Goal: Task Accomplishment & Management: Use online tool/utility

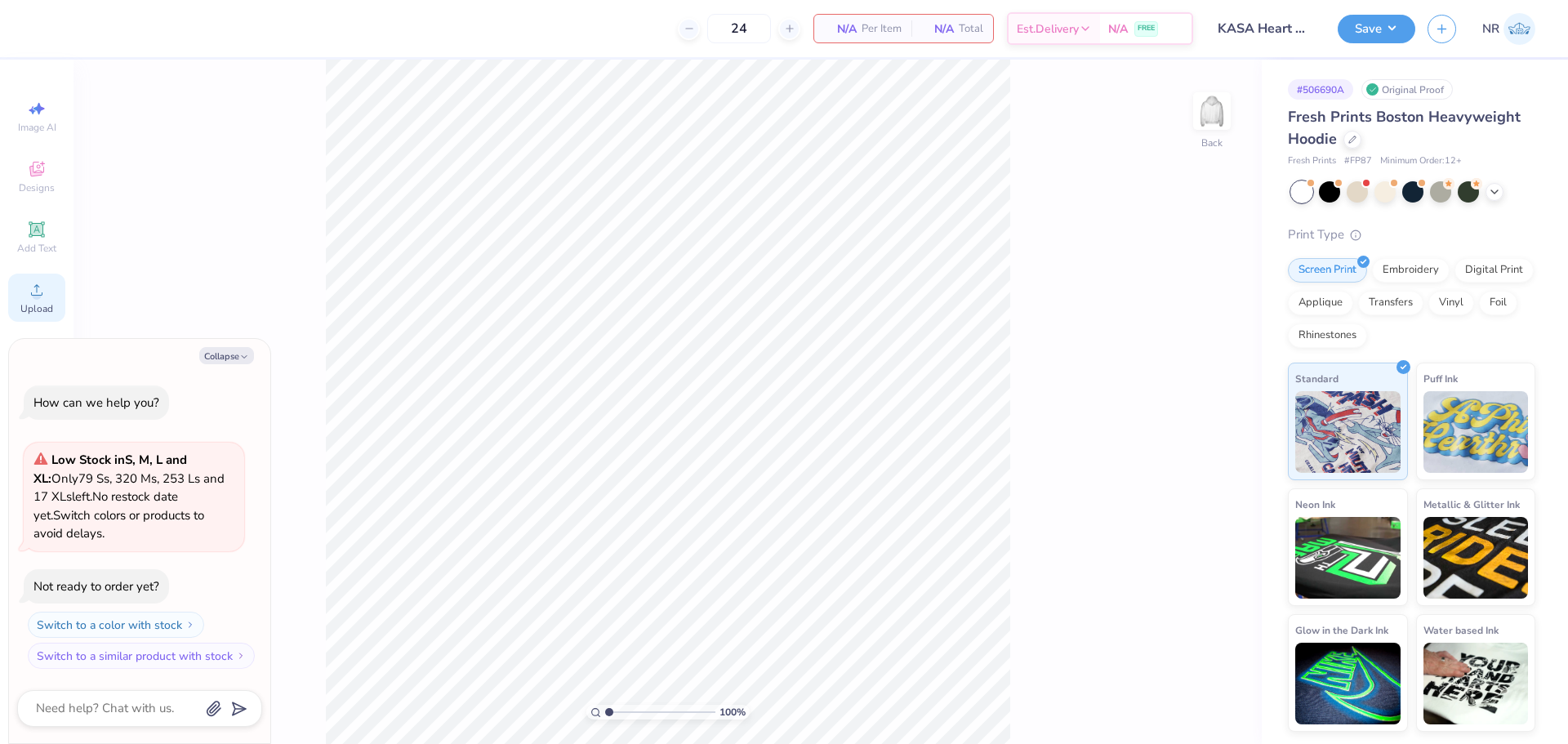
click at [42, 274] on div "Upload" at bounding box center [37, 298] width 57 height 48
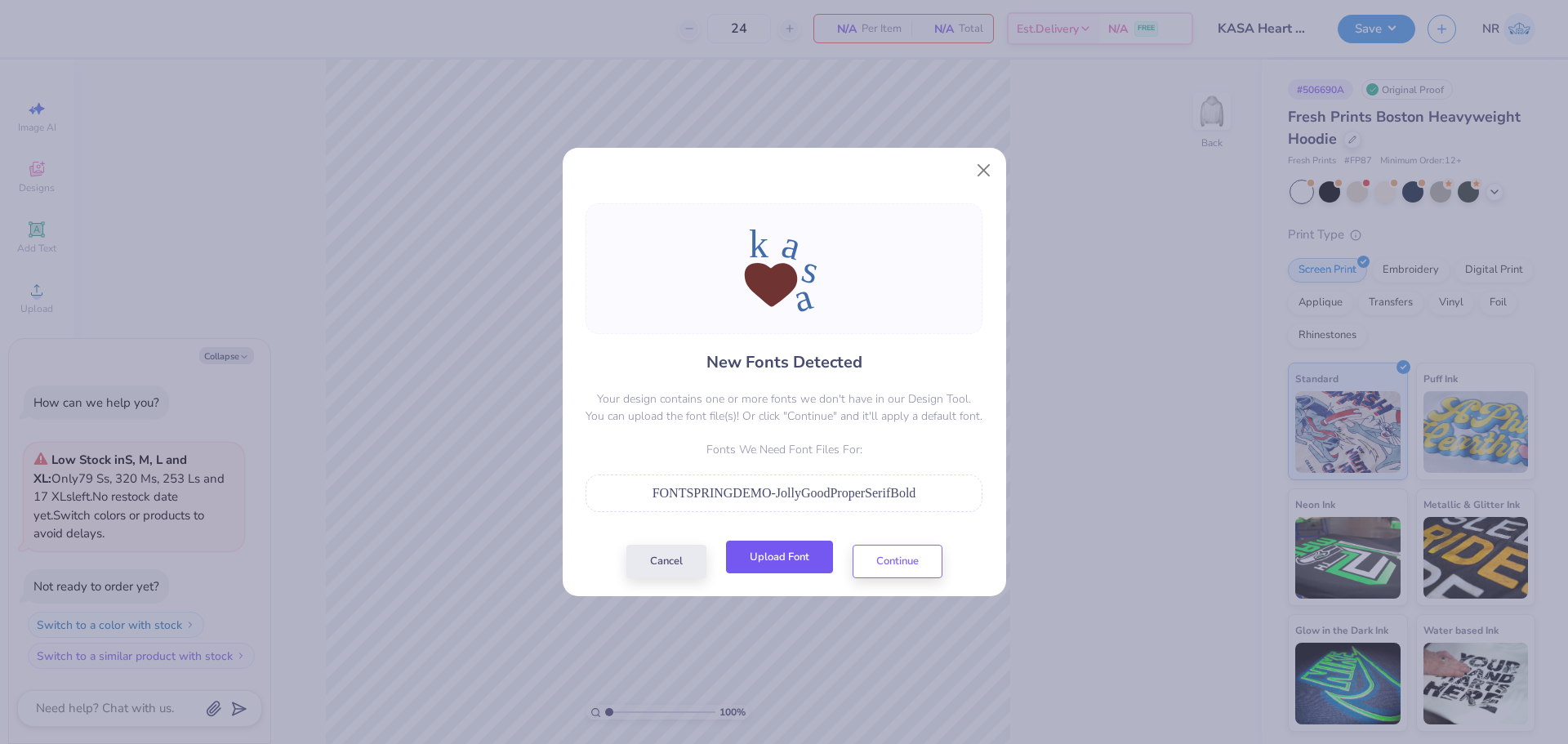
click at [793, 563] on button "Upload Font" at bounding box center [779, 557] width 107 height 33
click at [770, 553] on button "Upload Font" at bounding box center [779, 557] width 107 height 33
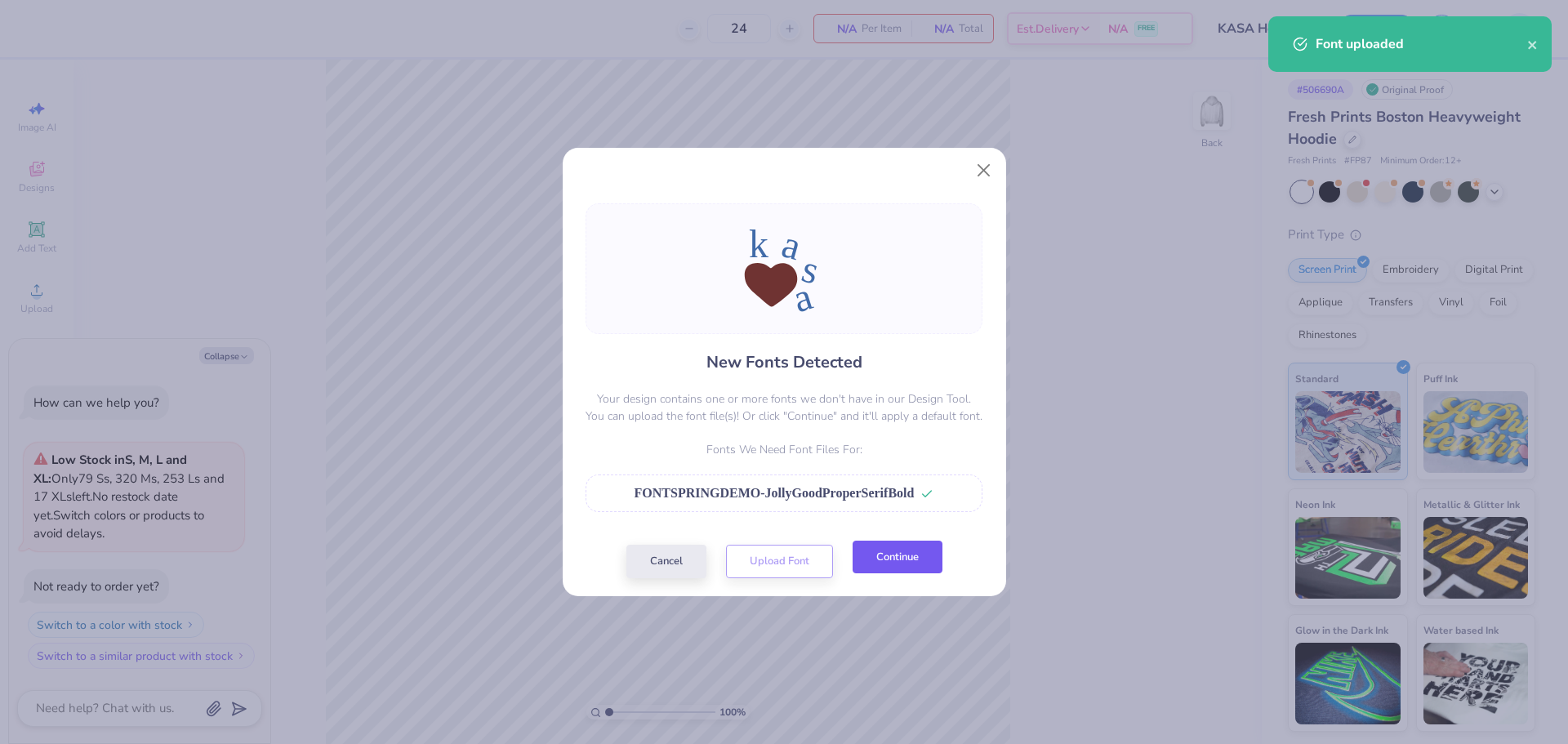
click at [908, 562] on button "Continue" at bounding box center [897, 557] width 90 height 33
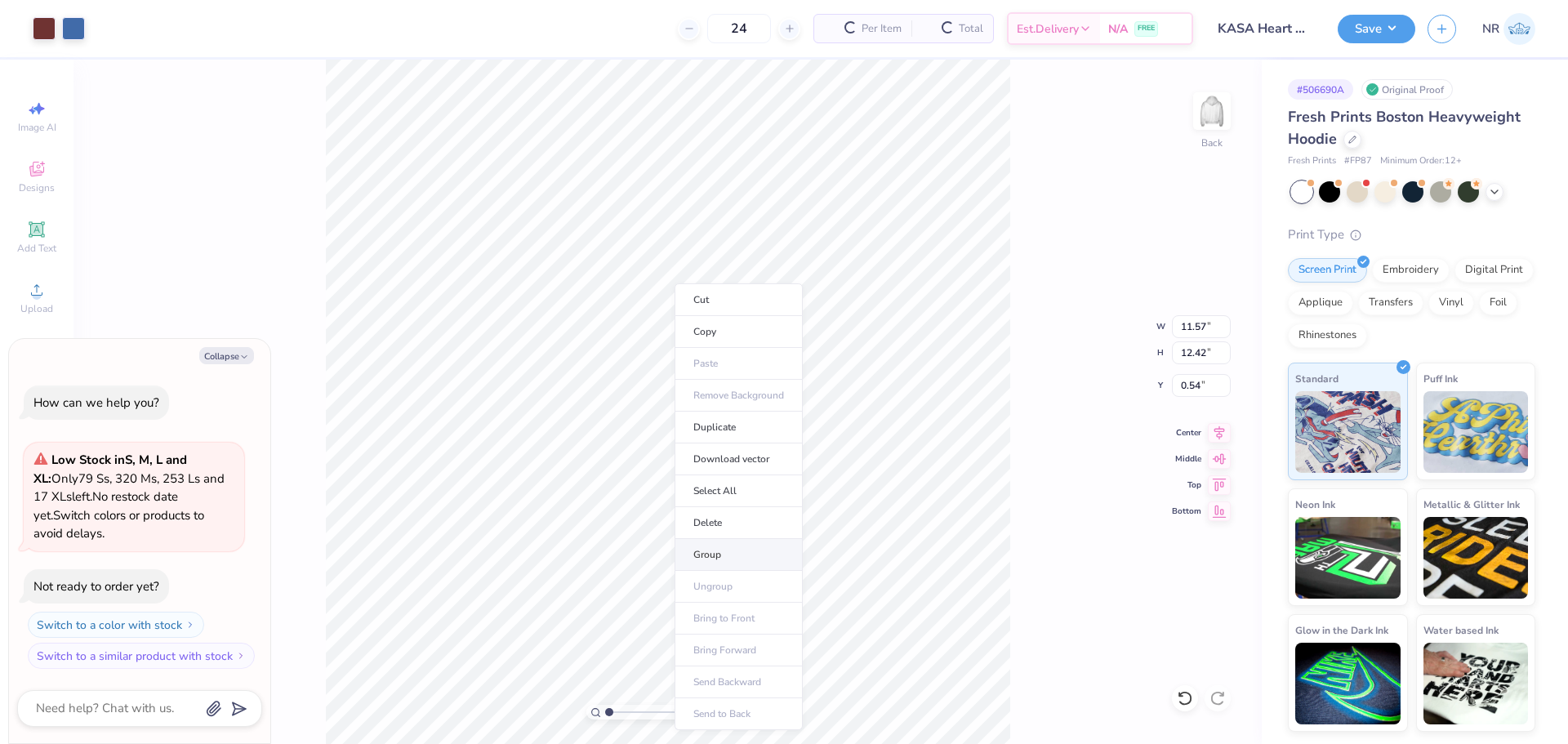
click at [732, 554] on li "Group" at bounding box center [738, 554] width 128 height 32
click at [1011, 224] on div "100 % Back W 11.57 11.57 " H 12.42 12.42 " Y 0.54 0.54 " Center Middle Top Bott…" at bounding box center [667, 402] width 1188 height 685
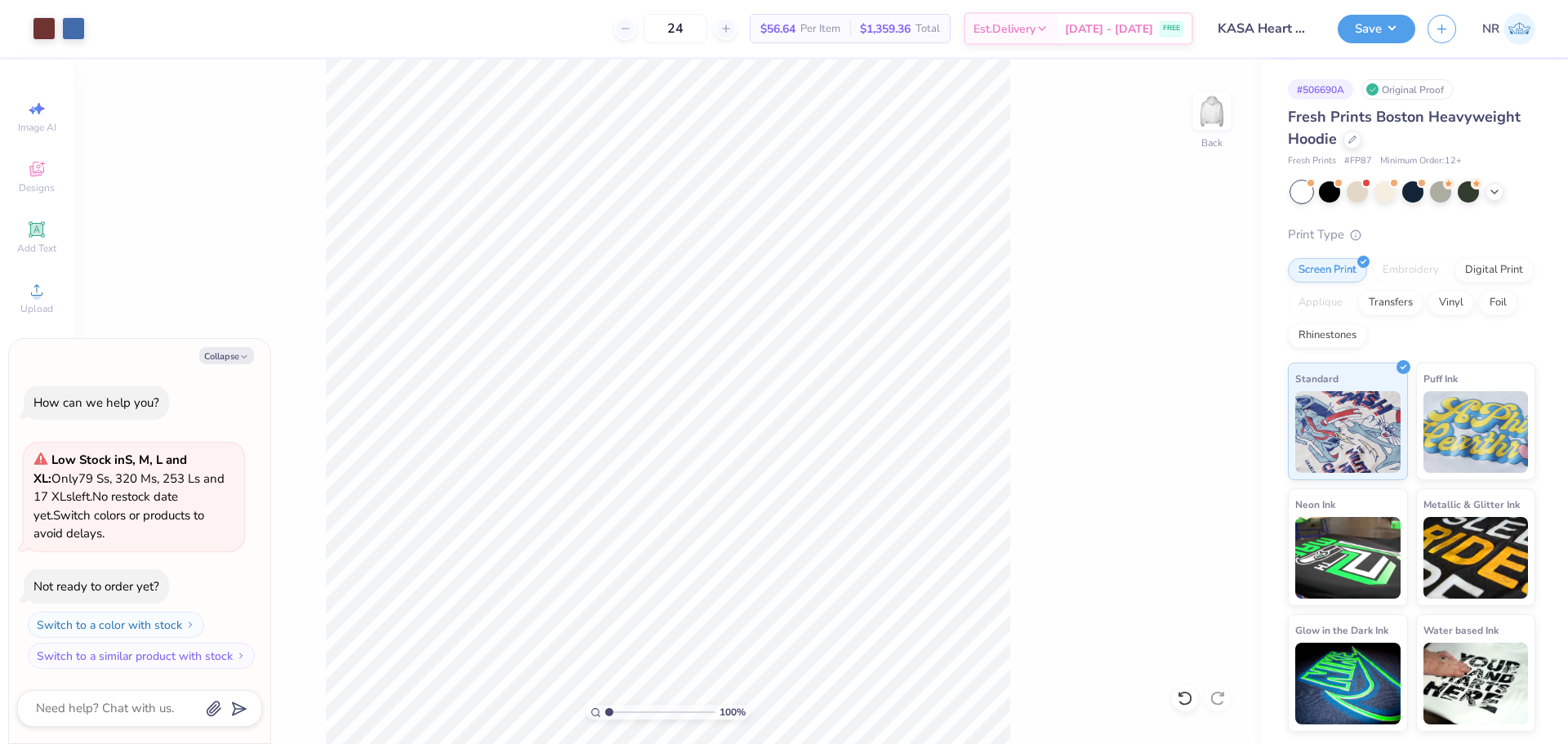
type textarea "x"
click at [1196, 324] on input "11.57" at bounding box center [1201, 326] width 59 height 23
type input "10"
type textarea "x"
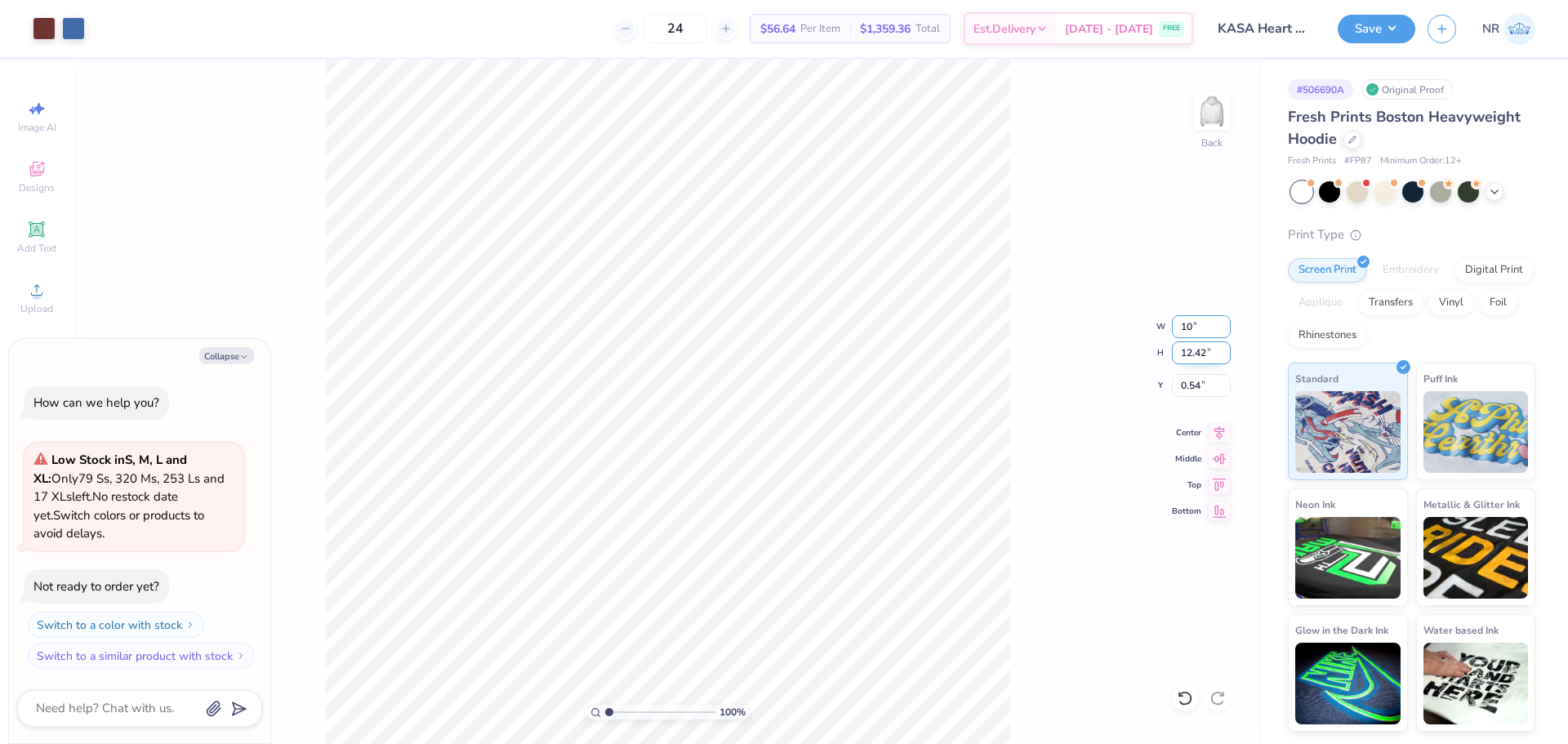
type input "10.00"
type input "10.74"
type input "1.38"
click at [1191, 328] on input "10.00" at bounding box center [1201, 326] width 59 height 23
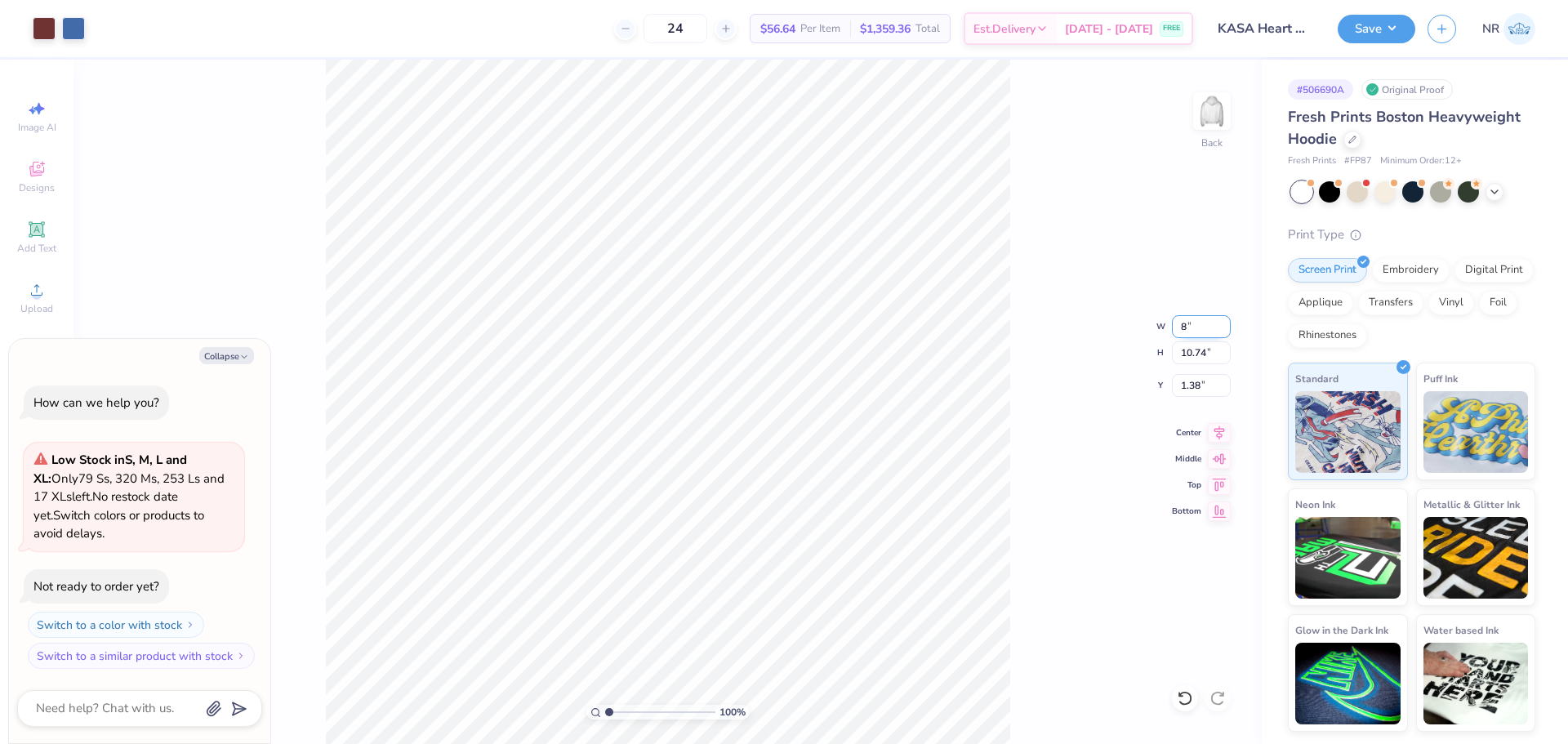
type input "8"
type textarea "x"
type input "8.00"
type input "8.59"
type input "2.46"
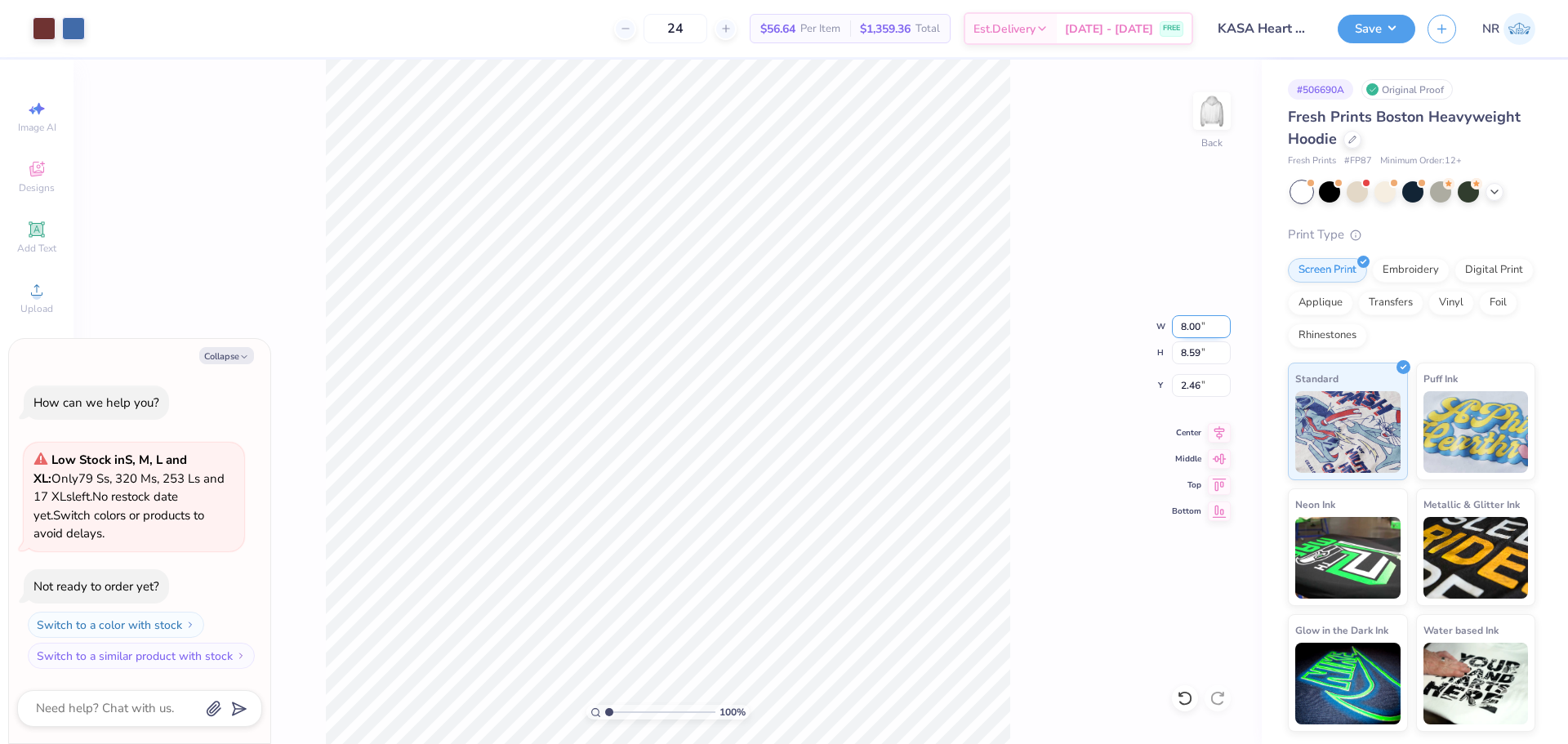
click at [1188, 324] on input "8.00" at bounding box center [1201, 326] width 59 height 23
type input "9"
type textarea "x"
type input "8.99"
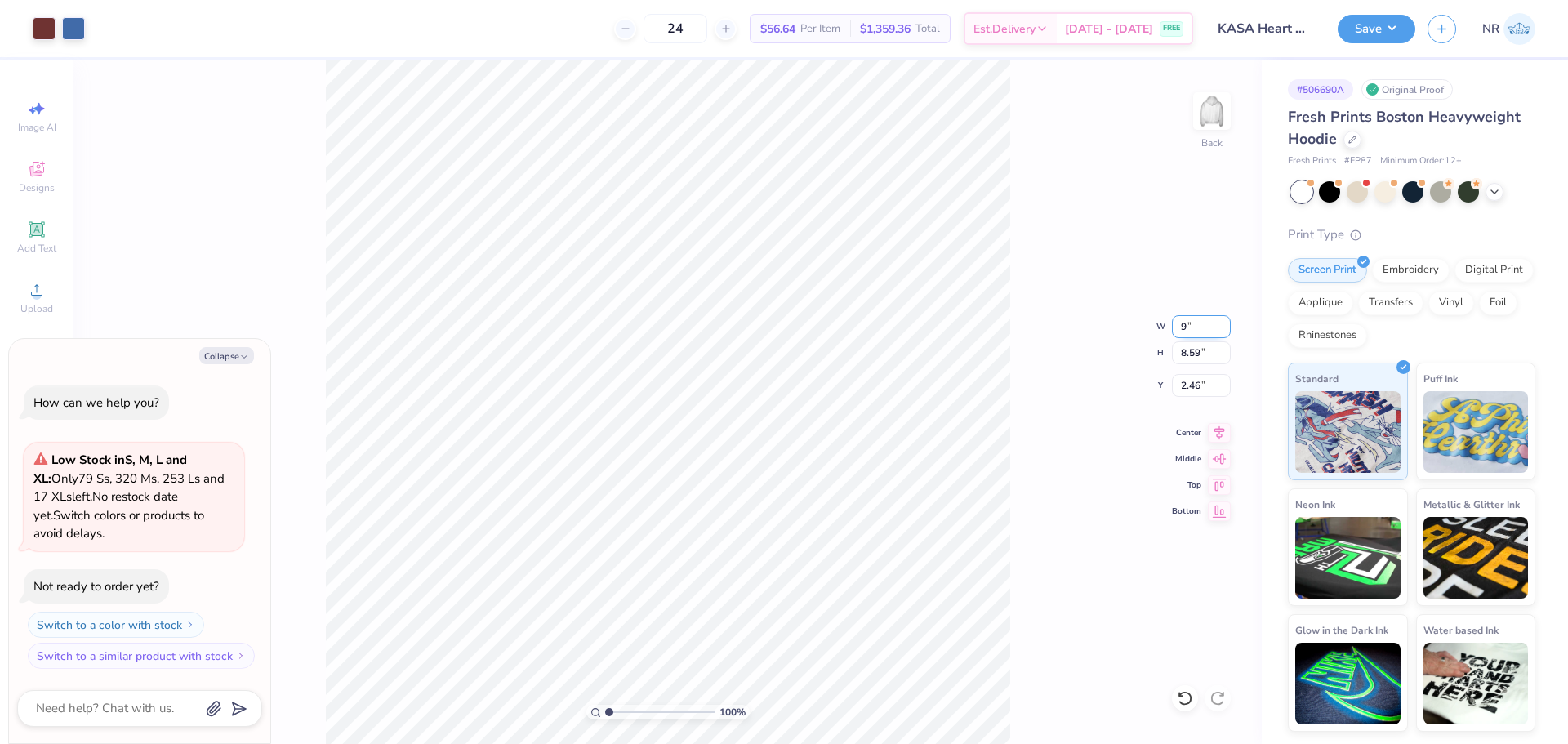
type input "9.66"
click at [1182, 383] on input "1.92" at bounding box center [1201, 385] width 59 height 23
type input "3"
type textarea "x"
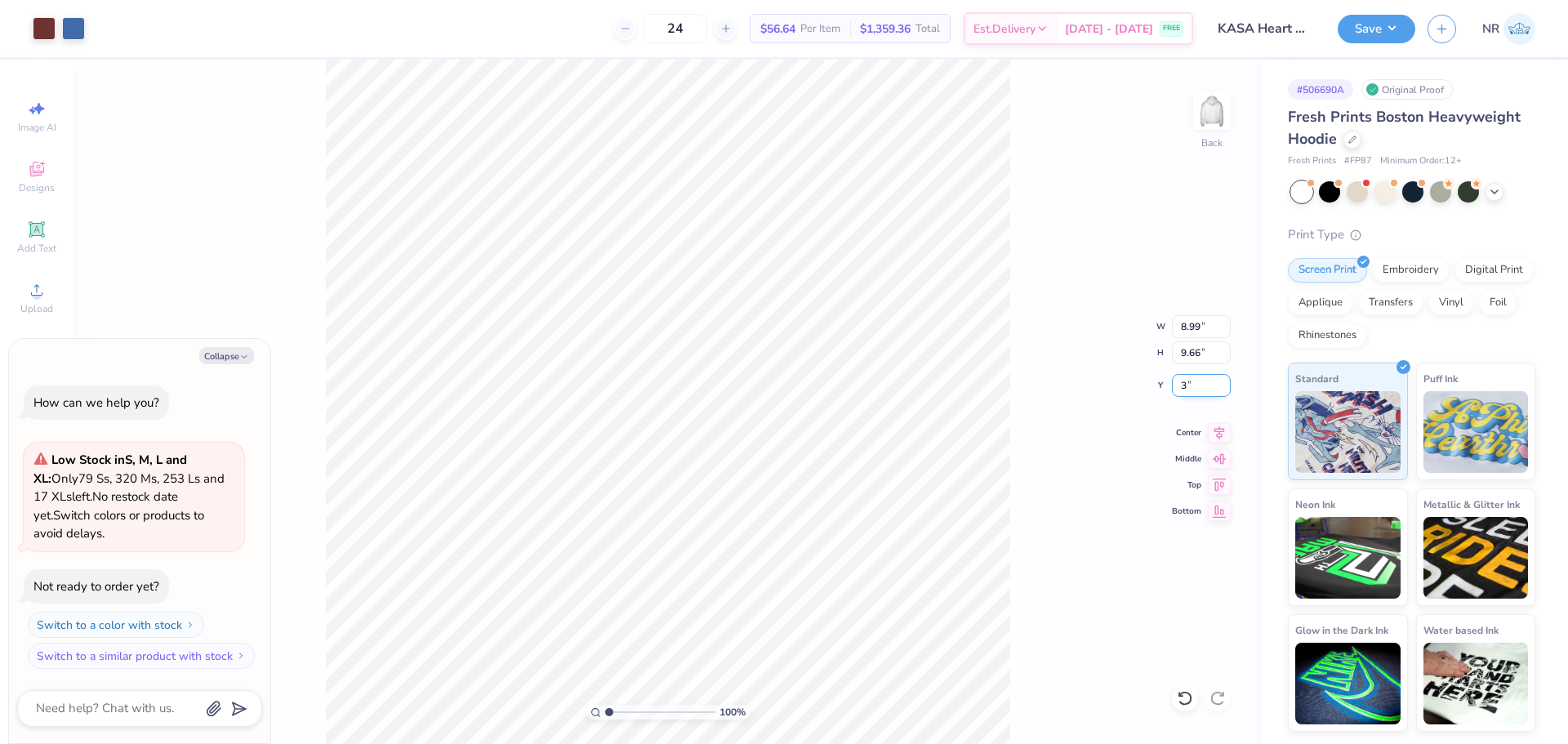
type input "3.00"
click at [1037, 298] on div "100 % Back W 8.99 8.99 " H 9.66 9.66 " Y 3.00 3.00 " Center Middle Top Bottom" at bounding box center [667, 402] width 1188 height 685
click at [1034, 343] on div "100 % Back W 8.99 8.99 " H 9.66 9.66 " Y 3.00 3.00 " Center Middle Top Bottom" at bounding box center [667, 402] width 1188 height 685
type textarea "x"
click at [1189, 320] on input "8.99" at bounding box center [1201, 326] width 59 height 23
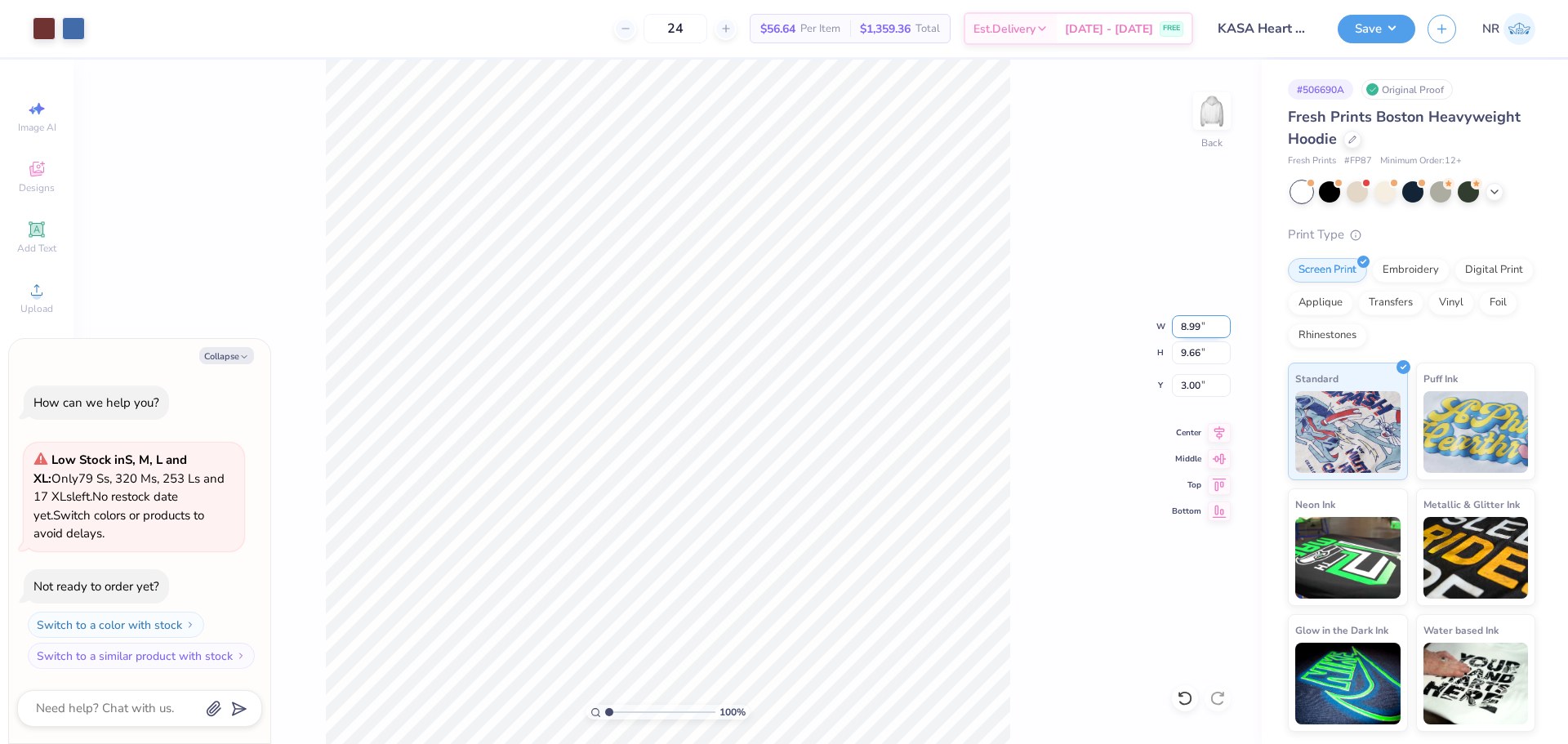
click at [1189, 320] on input "8.99" at bounding box center [1201, 326] width 59 height 23
type input "9"
type textarea "x"
type input "9.01"
type input "9.67"
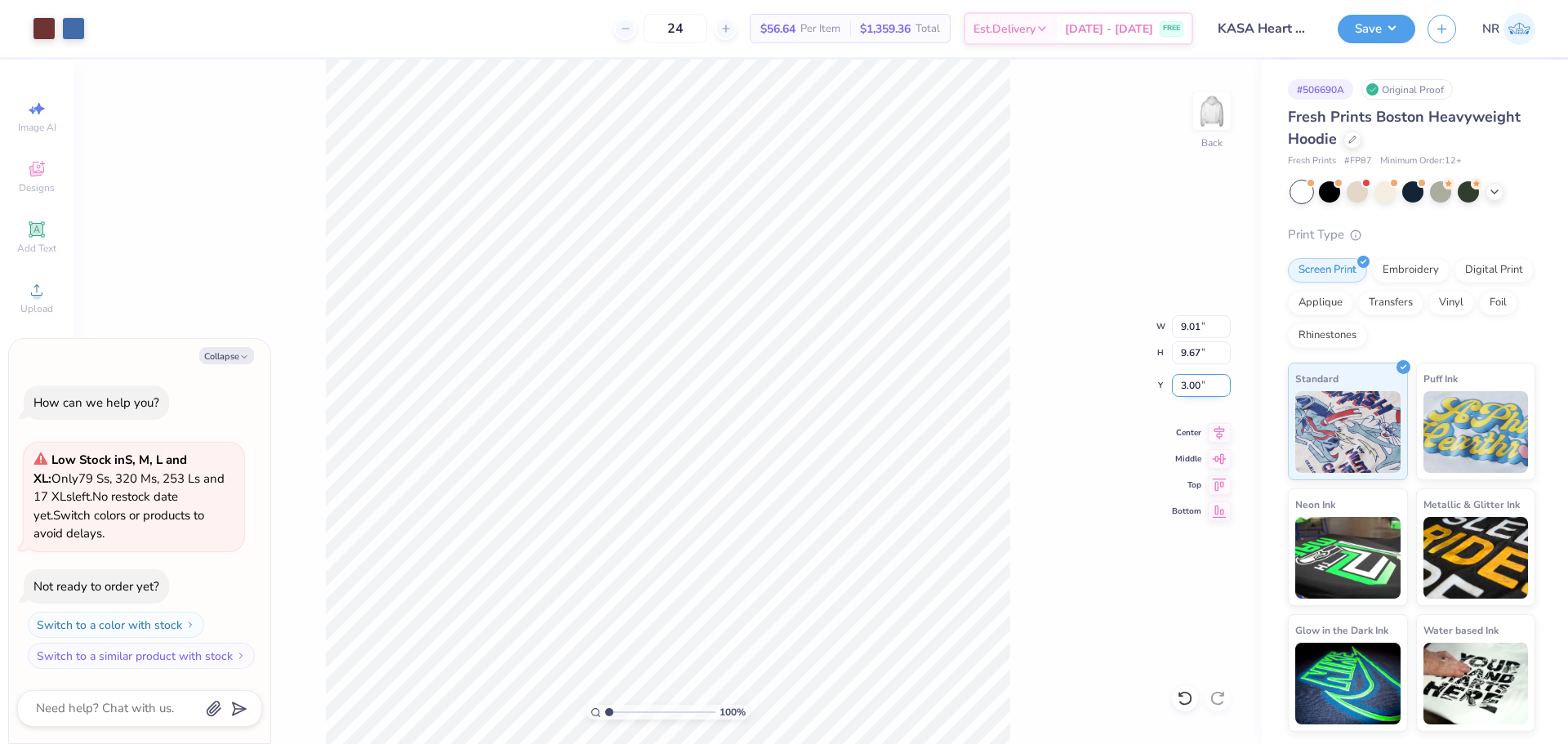
click at [1194, 388] on input "3.00" at bounding box center [1201, 385] width 59 height 23
type input "2"
type textarea "x"
type input "2.00"
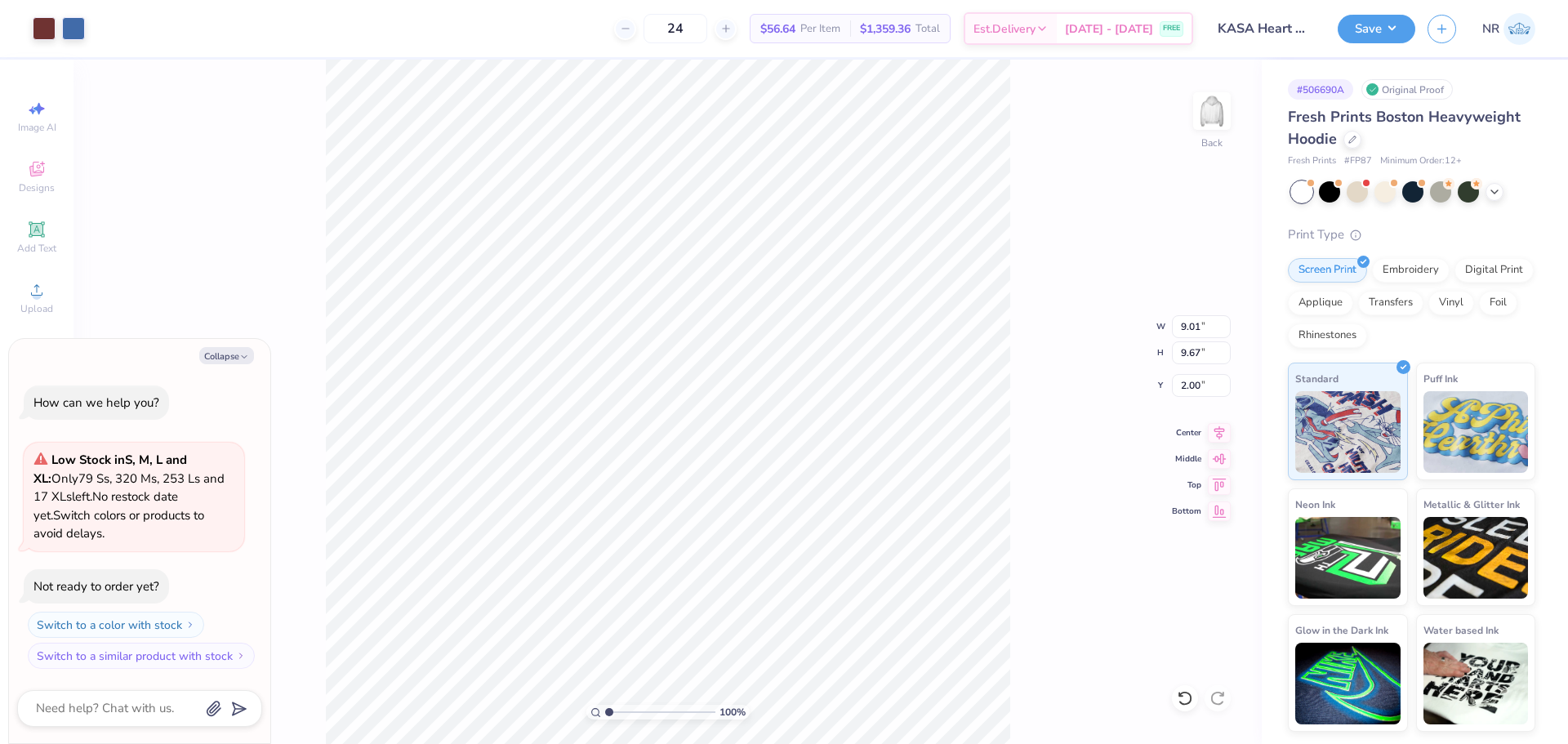
click at [1021, 327] on div "100 % Back W 9.01 9.01 " H 9.67 9.67 " Y 2.00 2.00 " Center Middle Top Bottom" at bounding box center [667, 402] width 1188 height 685
click at [1213, 431] on icon at bounding box center [1219, 430] width 23 height 20
click at [1027, 366] on div "100 % Back W 9.01 9.01 " H 9.67 9.67 " Y 2.00 2.00 " Center Middle Top Bottom" at bounding box center [667, 402] width 1188 height 685
click at [1046, 285] on div "100 % Back W 9.01 9.01 " H 9.67 9.67 " Y 2.00 2.00 " Center Middle Top Bottom" at bounding box center [667, 402] width 1188 height 685
click at [1060, 224] on div "100 % Back W 9.01 H 9.67 Y 2.00 Center Middle Top Bottom" at bounding box center [667, 402] width 1188 height 685
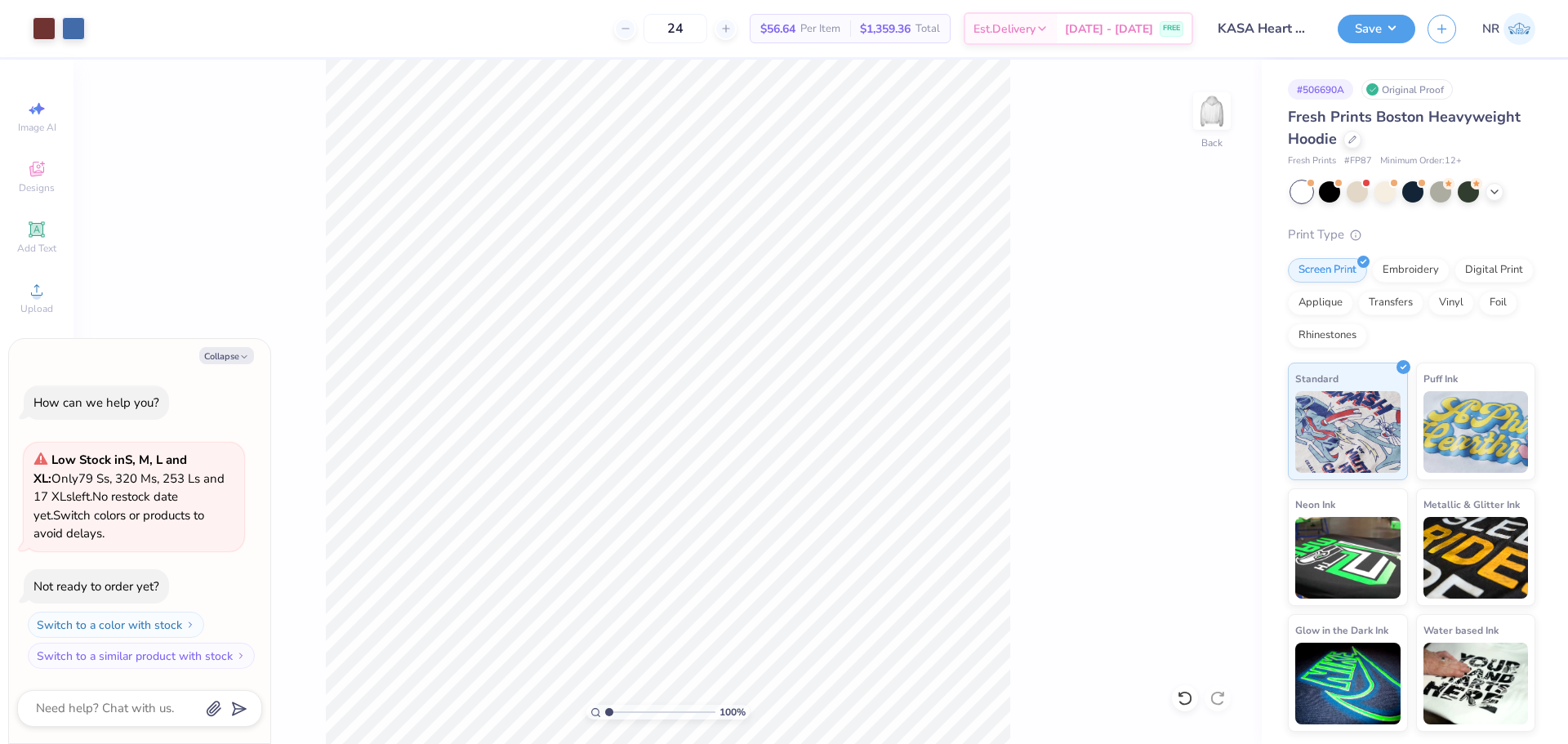
click at [1075, 215] on div "100 % Back" at bounding box center [667, 402] width 1188 height 685
click at [1536, 337] on div "# 506690A Original Proof Fresh Prints Boston Heavyweight Hoodie Fresh Prints # …" at bounding box center [1414, 395] width 306 height 672
click at [1078, 305] on div "100 % Back" at bounding box center [667, 402] width 1188 height 685
click at [241, 356] on icon "button" at bounding box center [244, 356] width 9 height 9
type textarea "x"
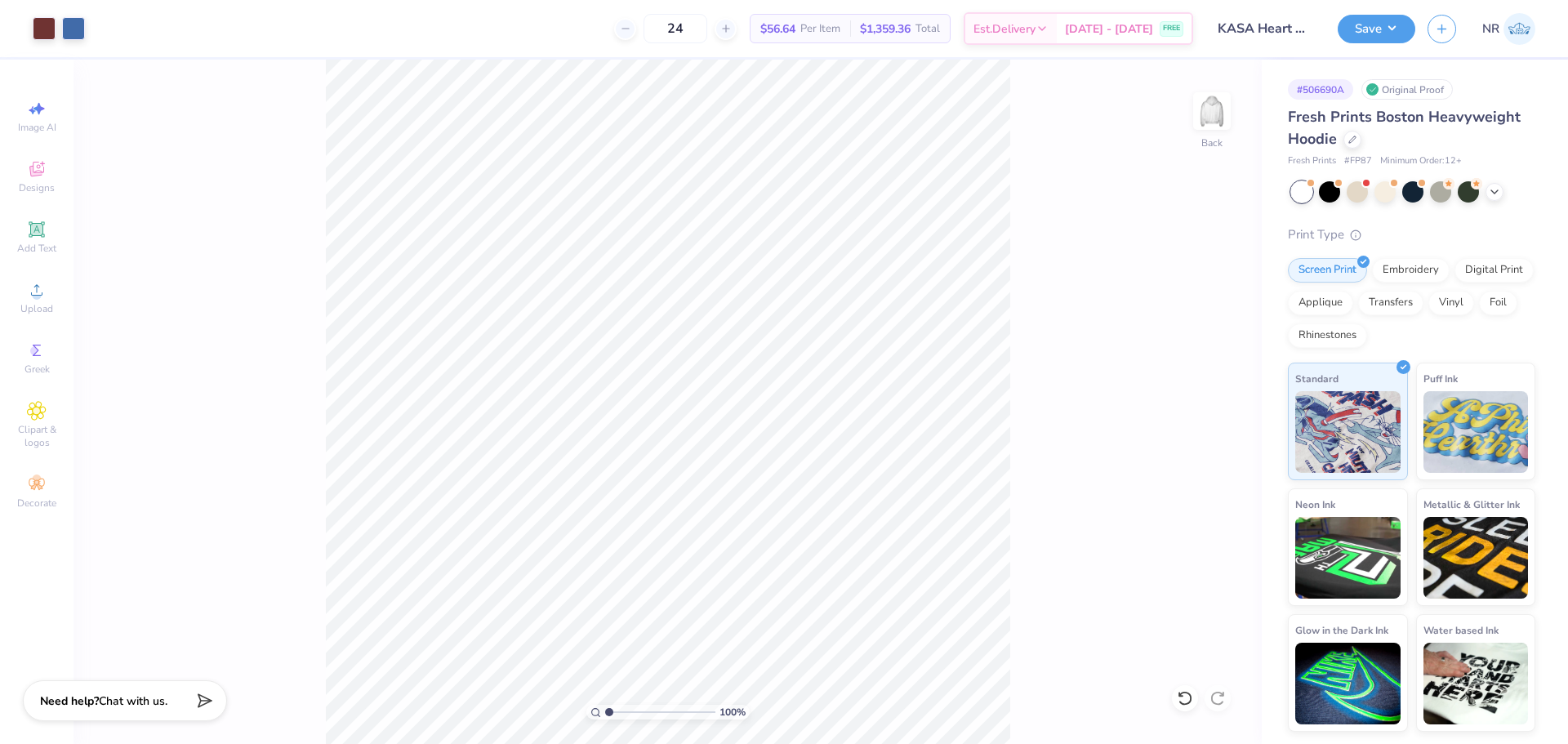
click at [322, 316] on div "100 % Back" at bounding box center [667, 402] width 1188 height 685
click at [311, 291] on div "100 % Back" at bounding box center [667, 402] width 1188 height 685
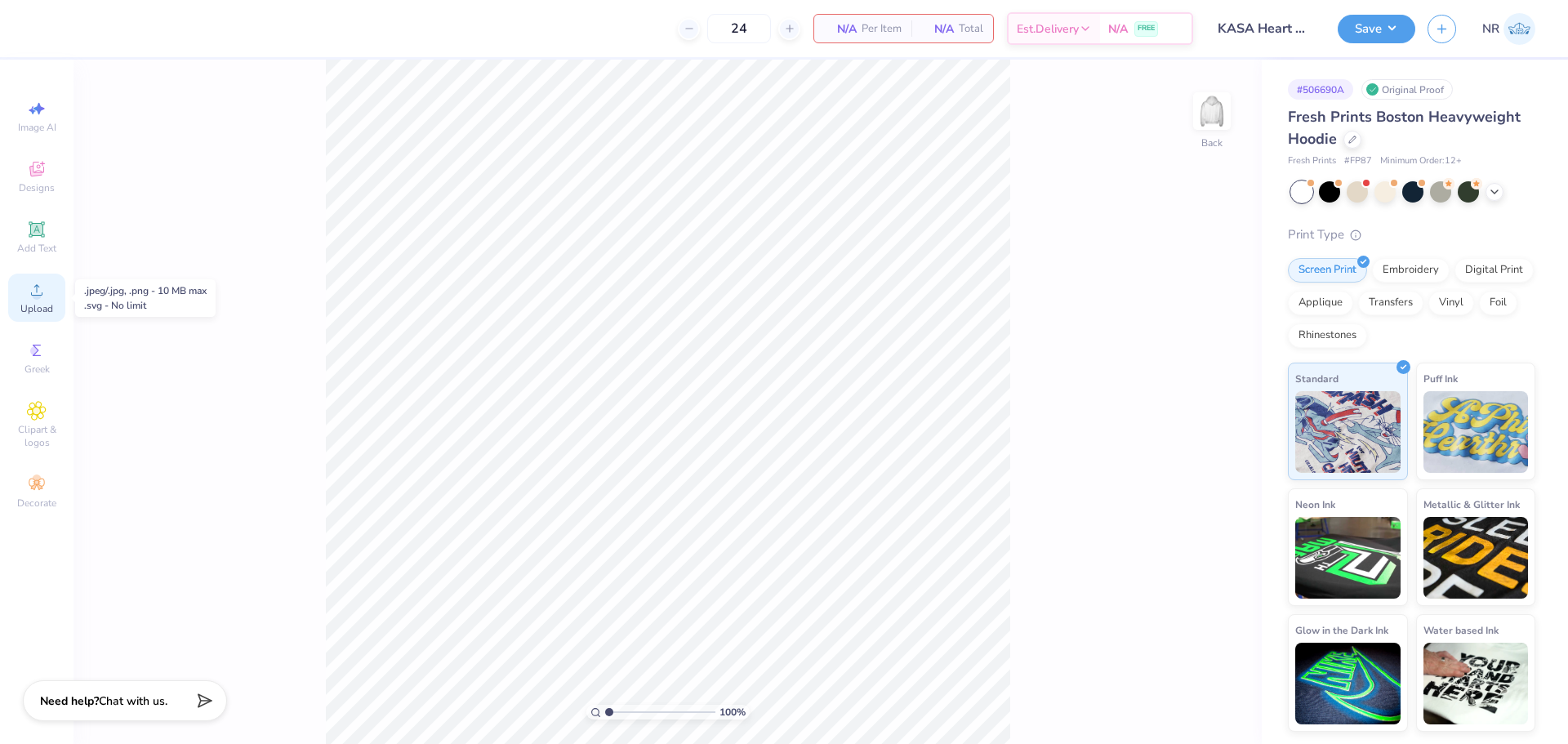
click at [33, 292] on icon at bounding box center [36, 290] width 20 height 20
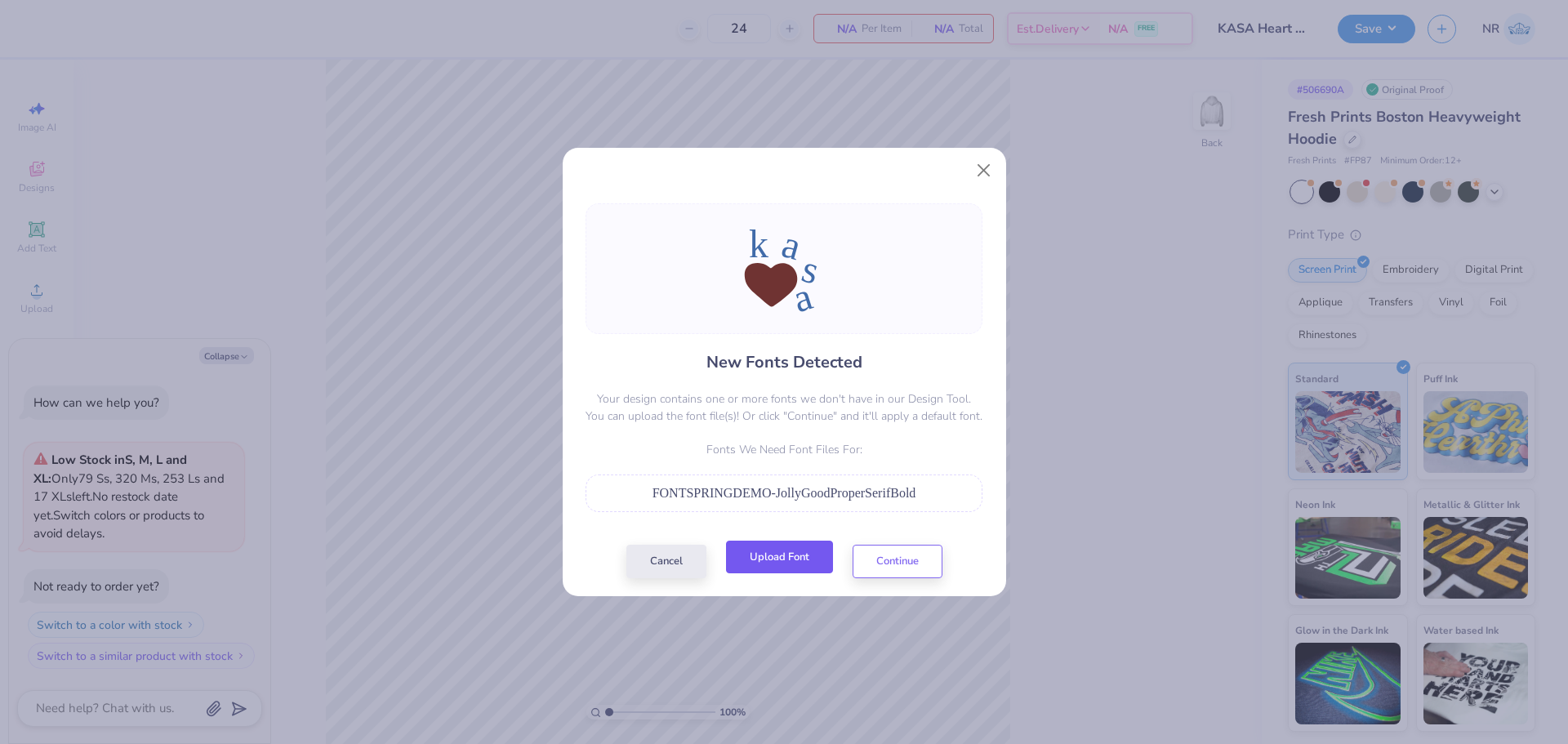
click at [782, 559] on button "Upload Font" at bounding box center [779, 557] width 107 height 33
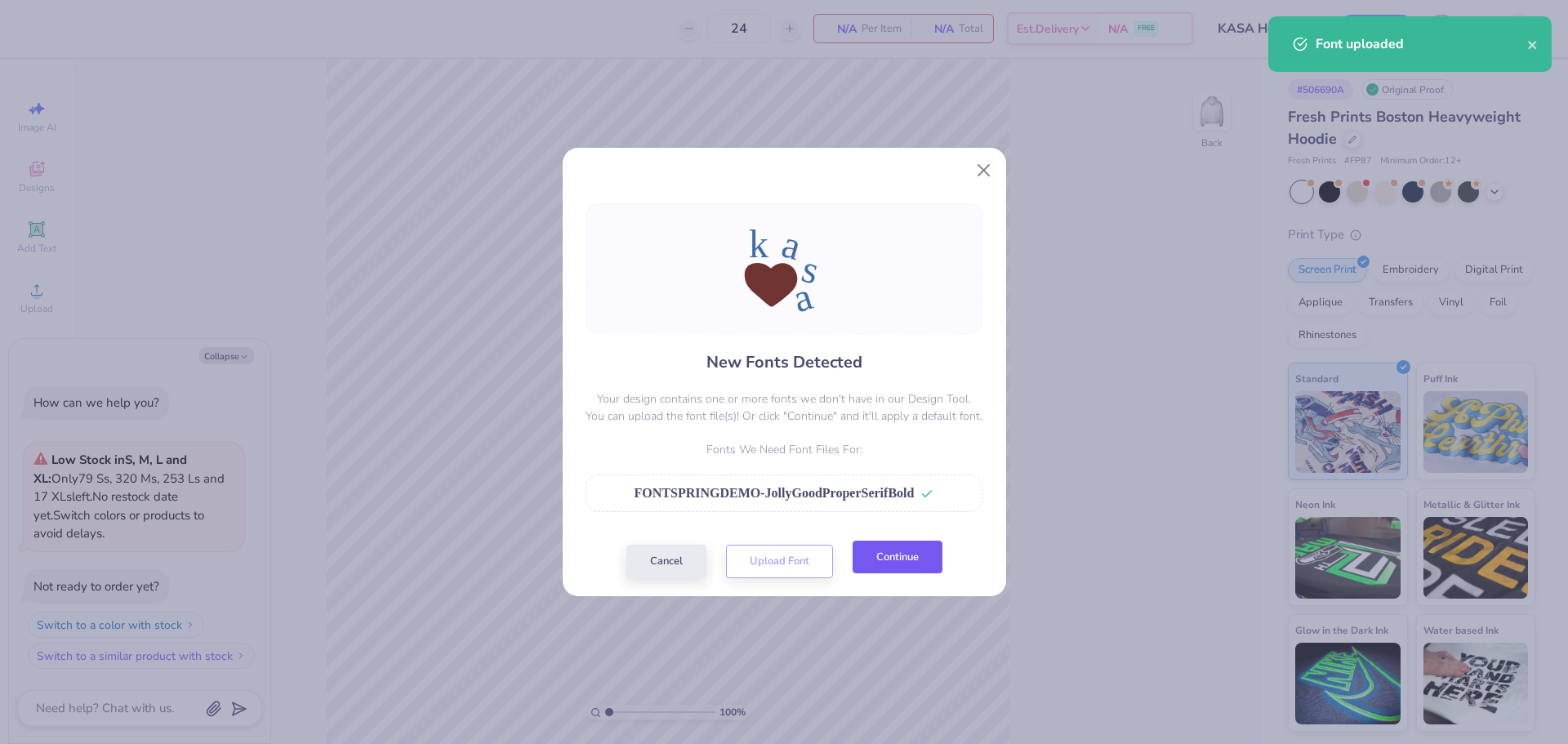
click at [901, 565] on button "Continue" at bounding box center [897, 557] width 90 height 33
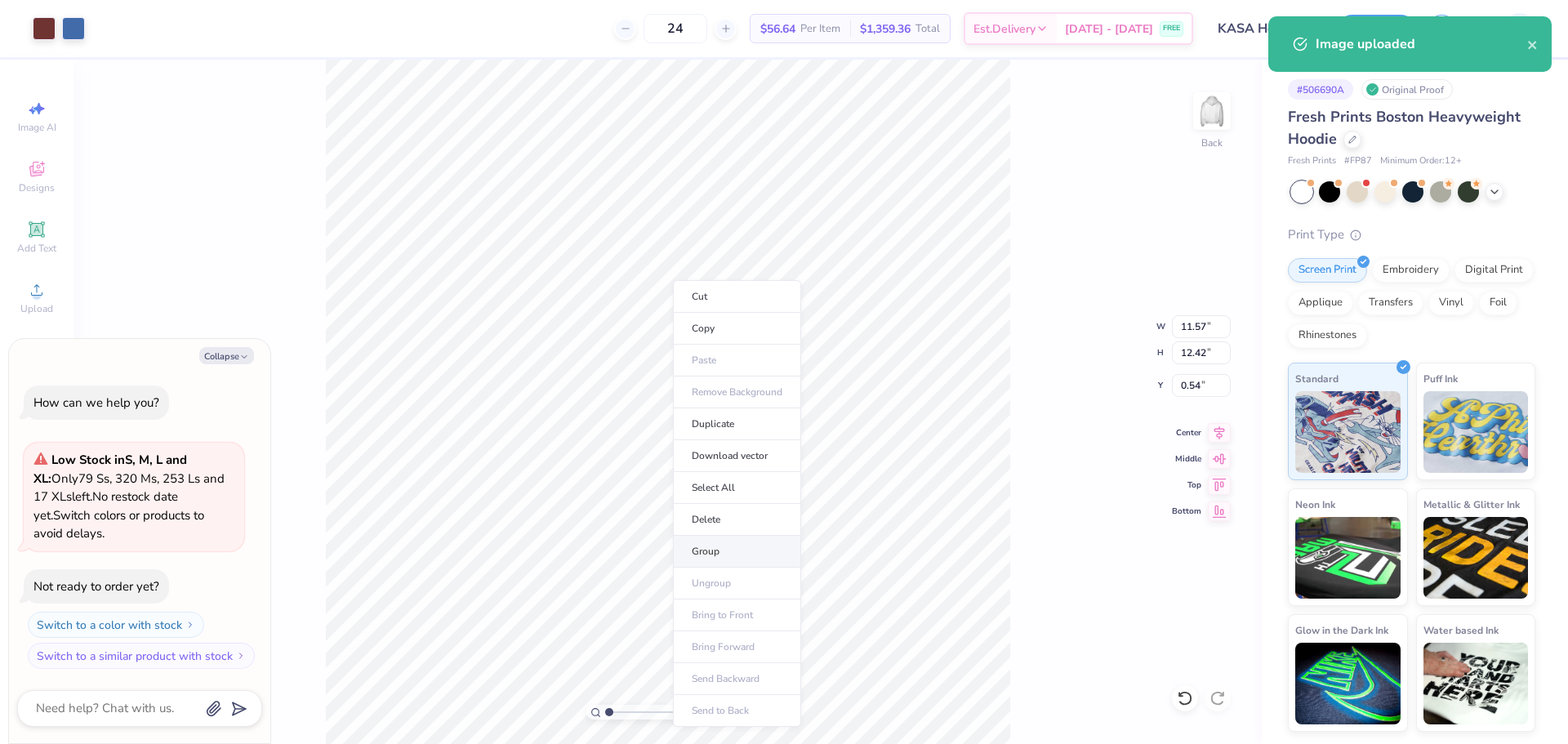
click at [727, 541] on li "Group" at bounding box center [736, 551] width 128 height 32
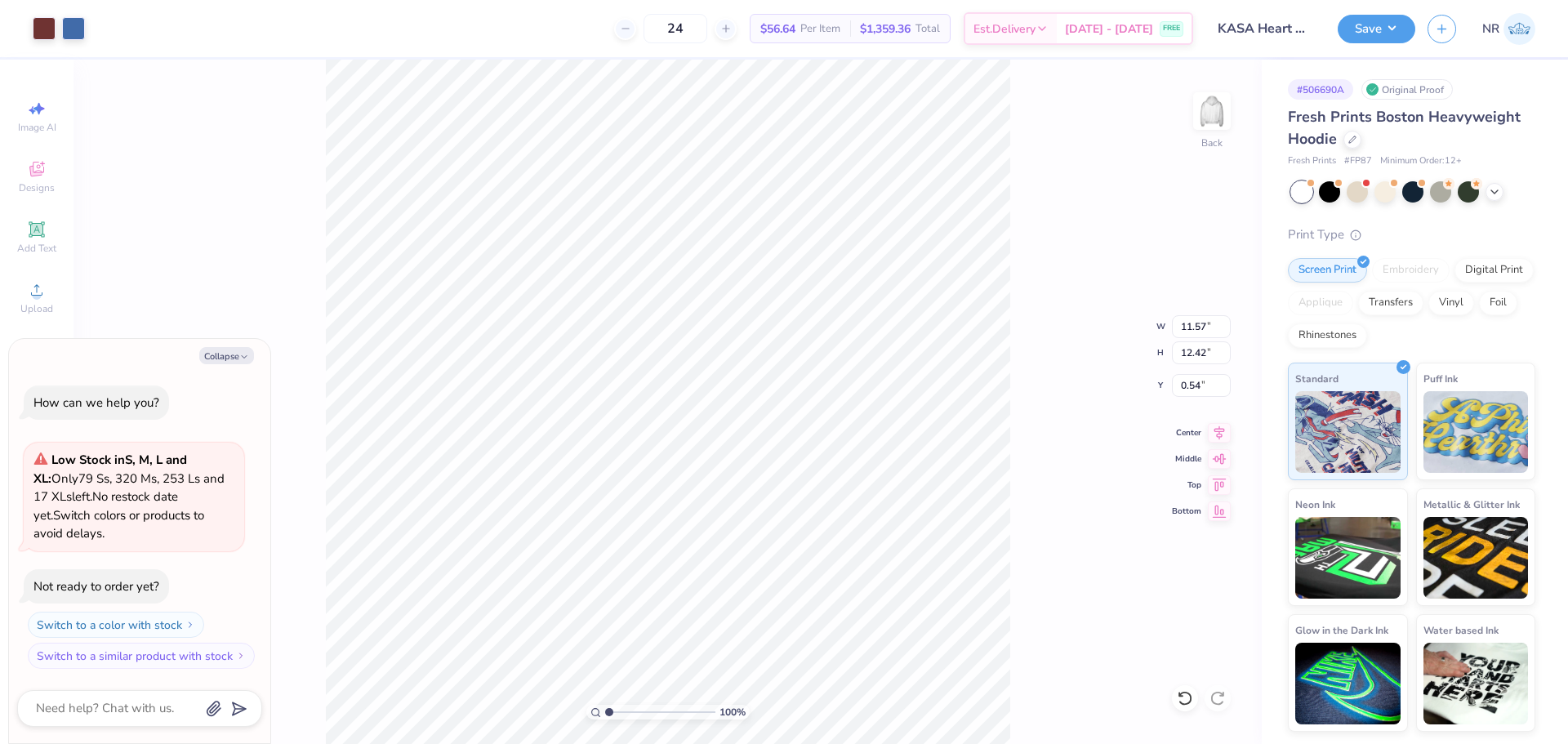
type textarea "x"
click at [1181, 325] on input "11.57" at bounding box center [1201, 326] width 59 height 23
type input "9"
type textarea "x"
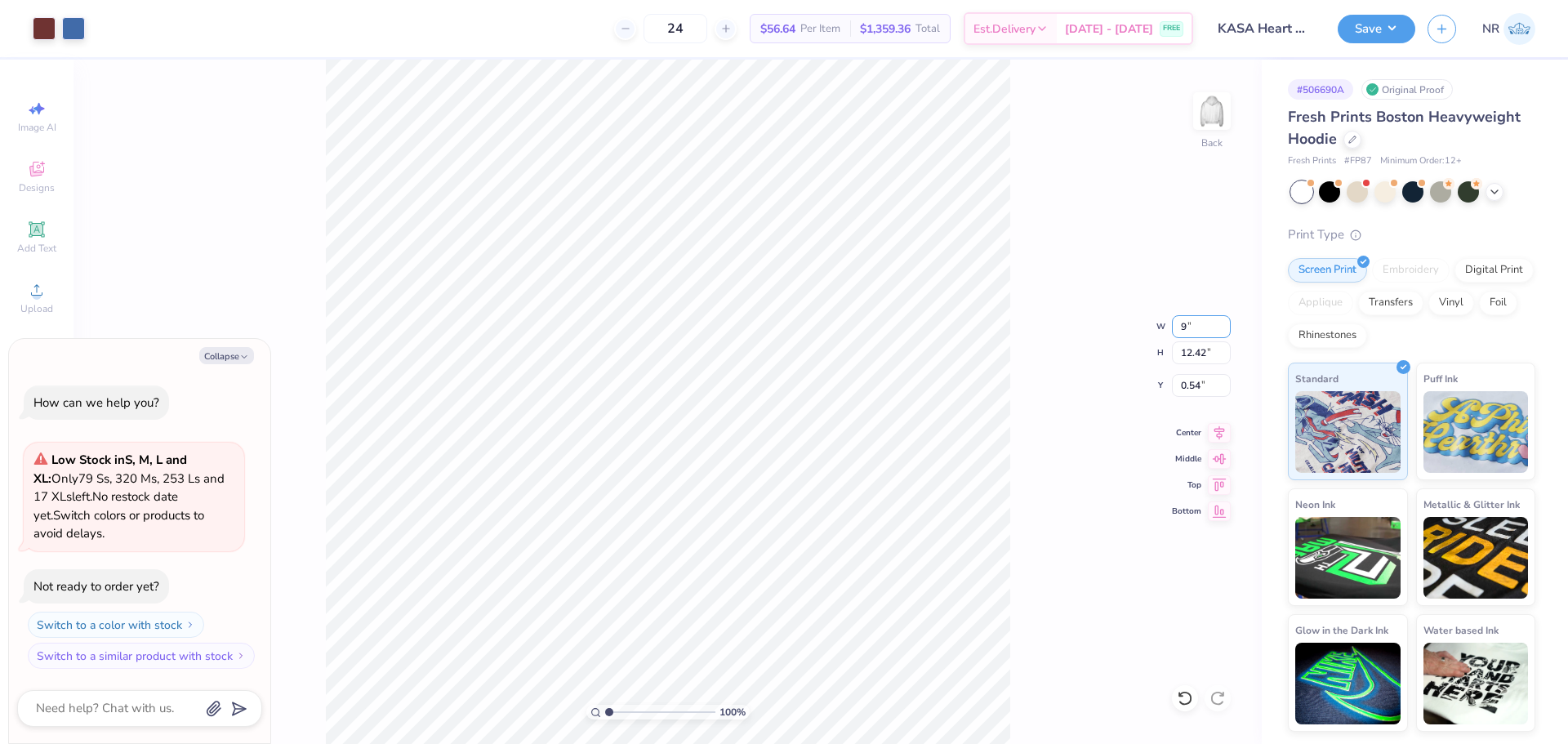
type input "9.00"
type input "9.66"
click at [1191, 379] on input "1.92" at bounding box center [1201, 385] width 59 height 23
type input "2"
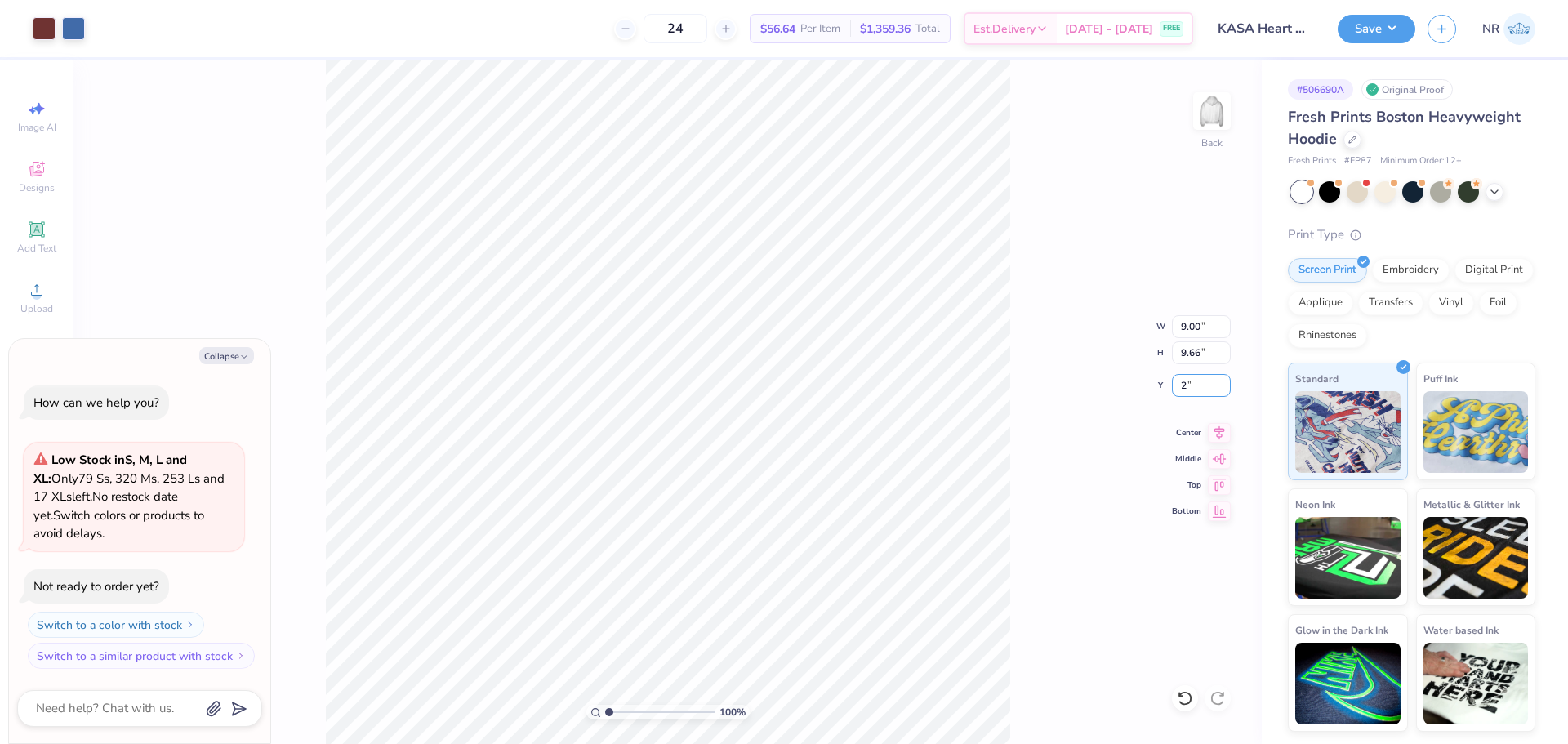
type textarea "x"
type input "2.00"
click at [1066, 369] on div "100 % Back W 9.00 9.00 " H 9.66 9.66 " Y 2.00 2.00 " Center Middle Top Bottom" at bounding box center [667, 402] width 1188 height 685
click at [1222, 431] on icon at bounding box center [1219, 430] width 23 height 20
click at [1056, 393] on div "100 % Back W 9.00 9.00 " H 9.66 9.66 " Y 2.00 2.00 " Center Middle Top Bottom" at bounding box center [667, 402] width 1188 height 685
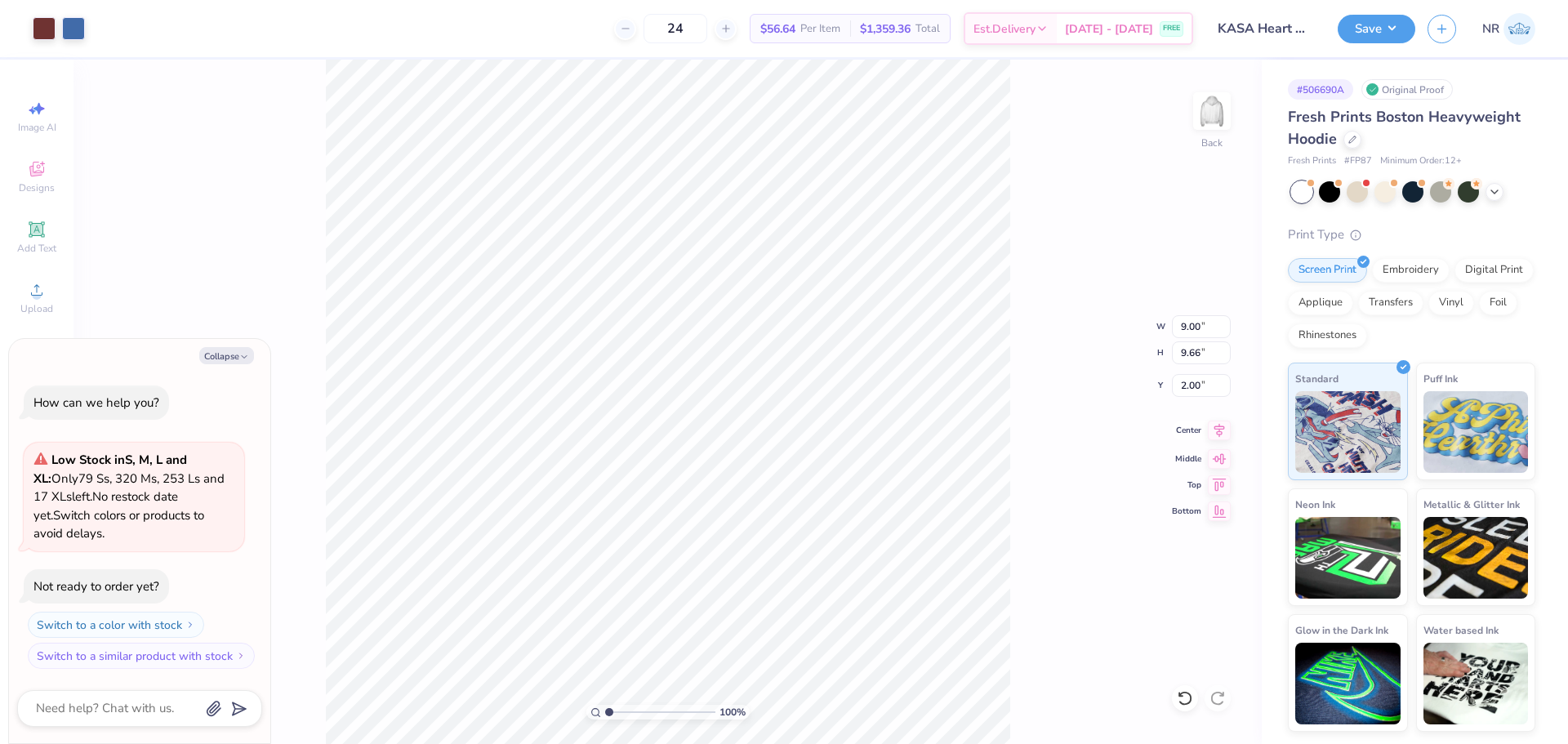
click at [1223, 433] on icon at bounding box center [1219, 430] width 23 height 20
click at [1026, 289] on div "100 % Back W 9.00 9.00 " H 9.66 9.66 " Y 2.00 2.00 " Center Middle Top Bottom" at bounding box center [667, 402] width 1188 height 685
type textarea "x"
click at [1185, 386] on input "1.92" at bounding box center [1201, 385] width 59 height 23
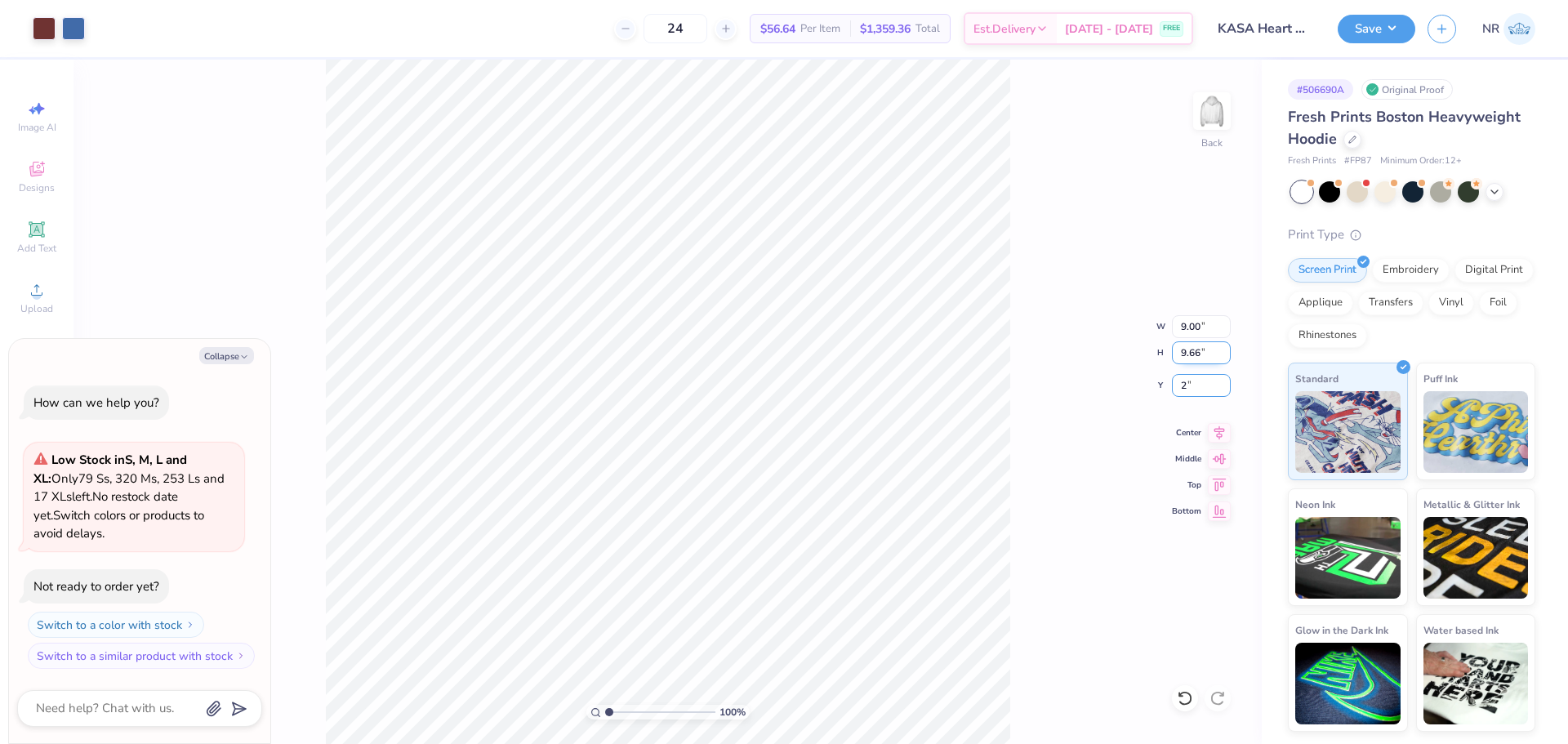
type input "2"
type textarea "x"
type input "2.00"
click at [1025, 296] on div "100 % Back W 9.00 9.00 " H 9.66 9.66 " Y 2.00 2.00 " Center Middle Top Bottom" at bounding box center [667, 402] width 1188 height 685
click at [1027, 241] on div "100 % Back" at bounding box center [667, 402] width 1188 height 685
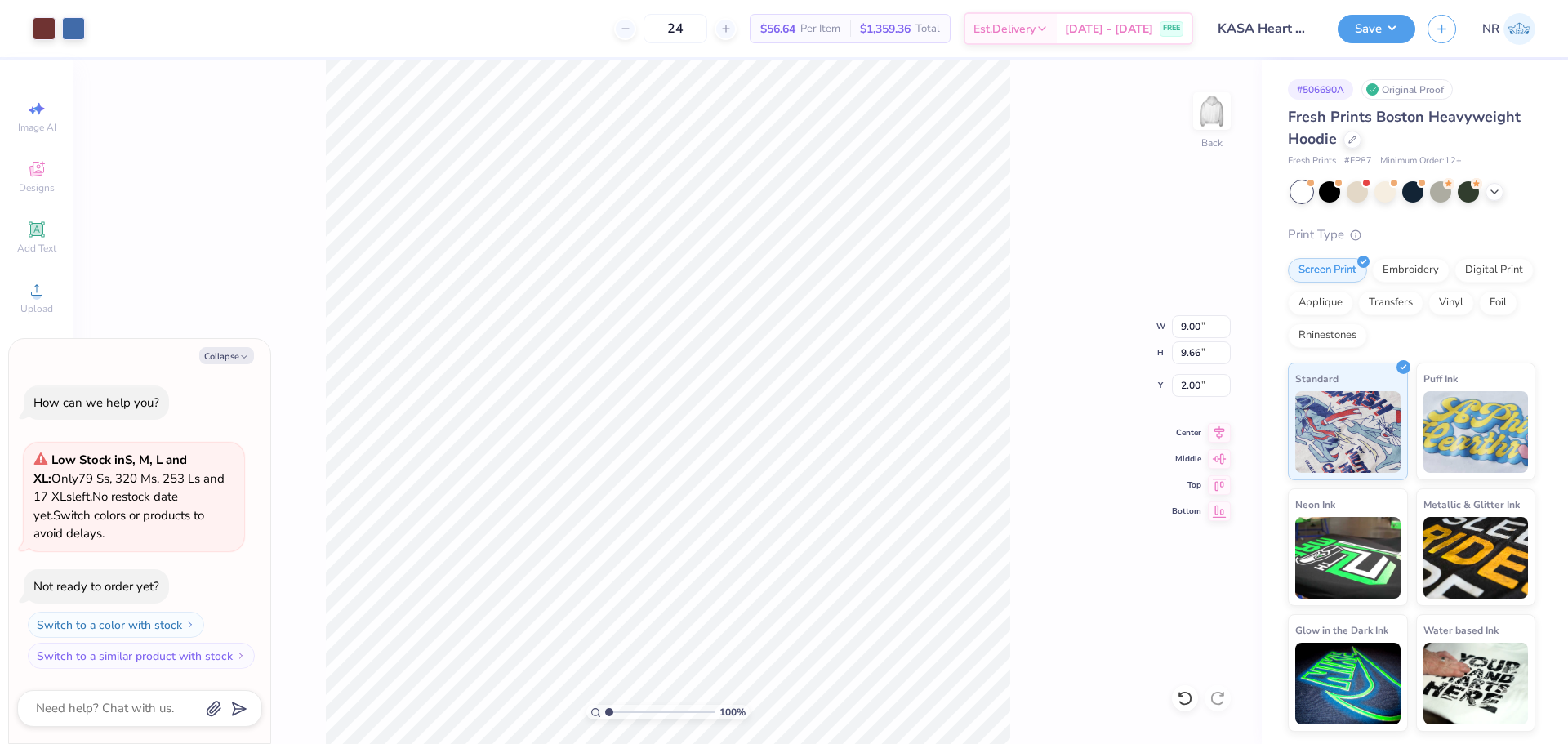
click at [1108, 300] on div "100 % Back W 9.00 9.00 " H 9.66 9.66 " Y 2.00 2.00 " Center Middle Top Bottom" at bounding box center [667, 402] width 1188 height 685
click at [1058, 287] on div "100 % Back" at bounding box center [667, 402] width 1188 height 685
type textarea "x"
click at [1191, 383] on input "2.00" at bounding box center [1201, 385] width 59 height 23
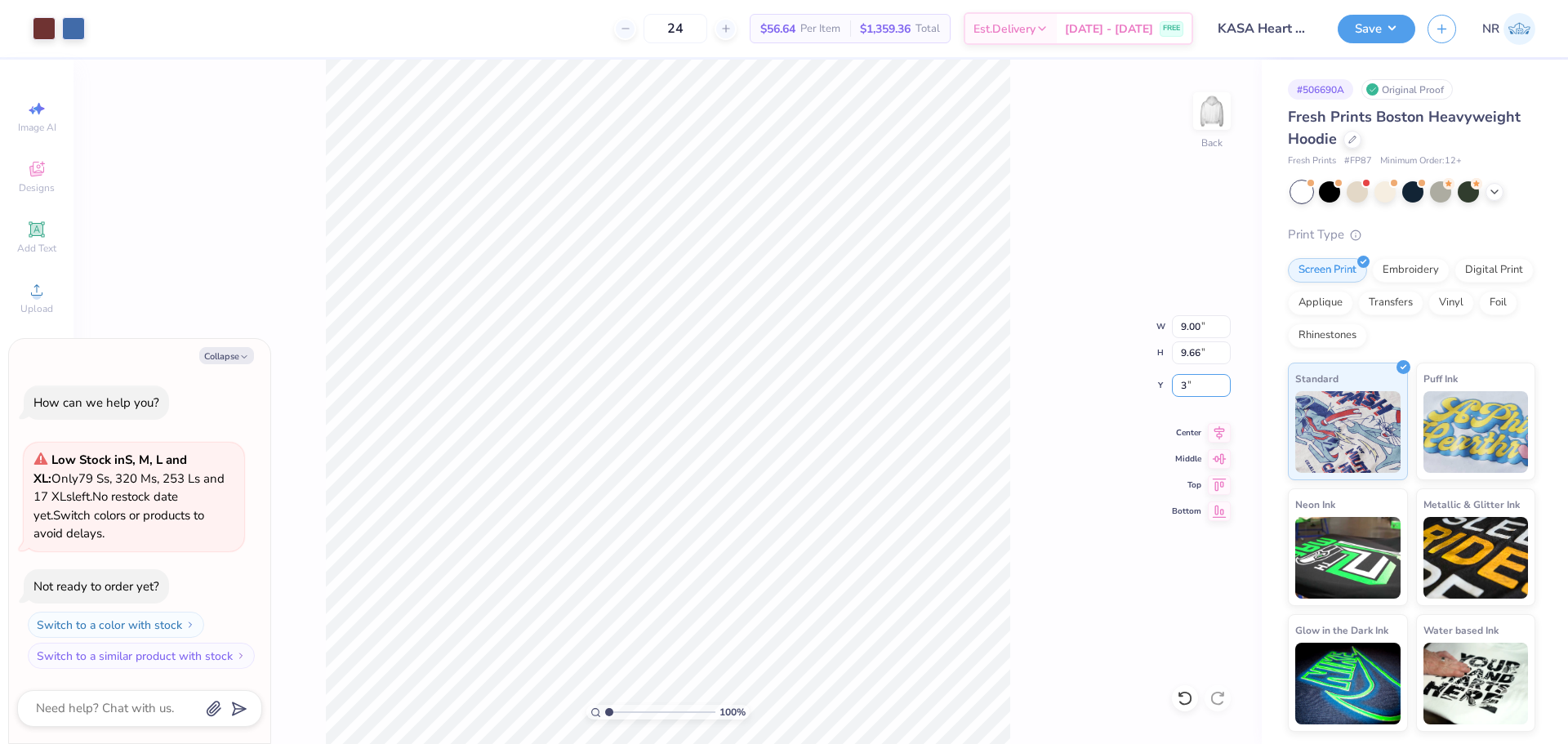
type input "3"
type textarea "x"
type input "3.00"
type textarea "x"
click at [1193, 325] on input "9.00" at bounding box center [1201, 326] width 59 height 23
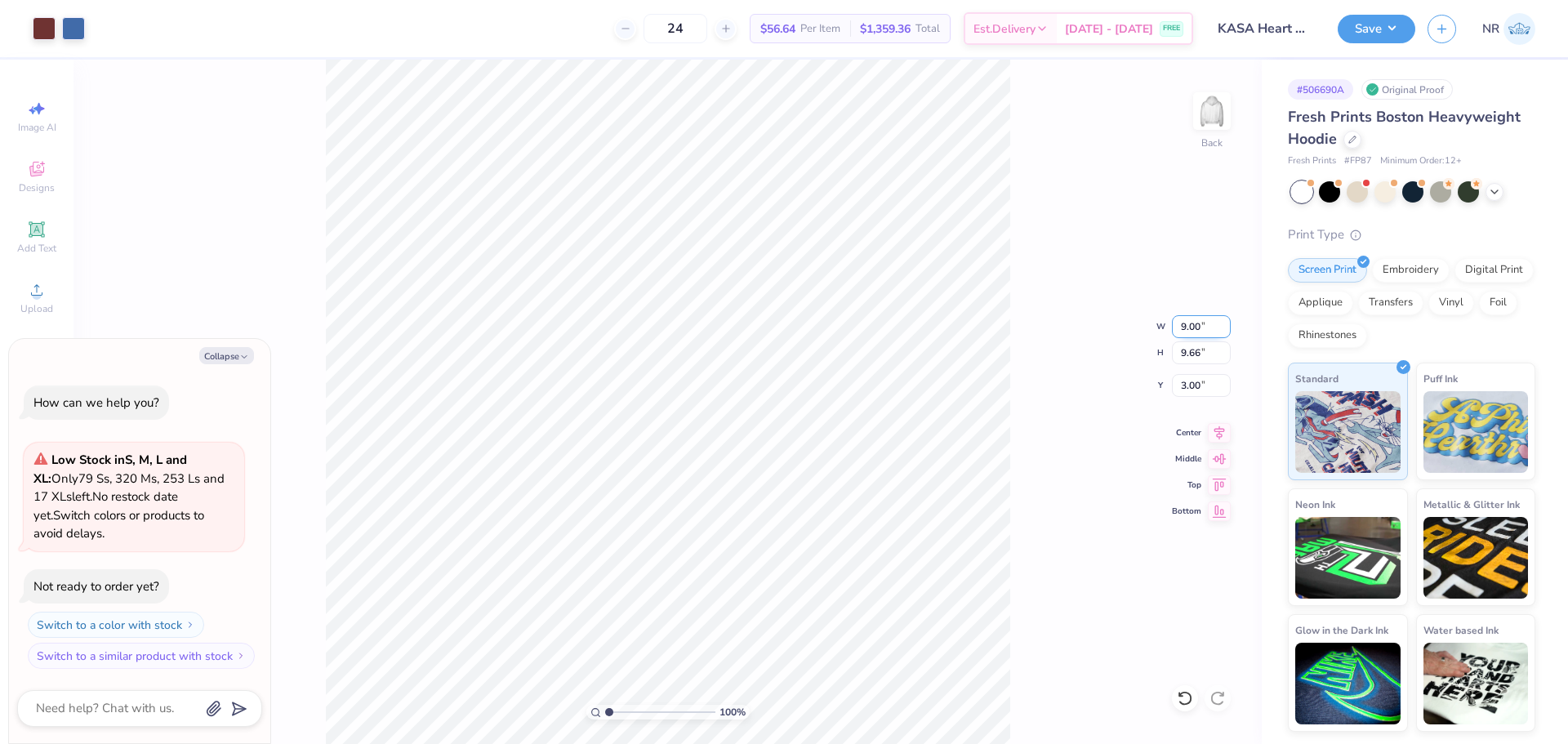
click at [1193, 325] on input "9.00" at bounding box center [1201, 326] width 59 height 23
type input "8"
type textarea "x"
type input "8.00"
type input "8.59"
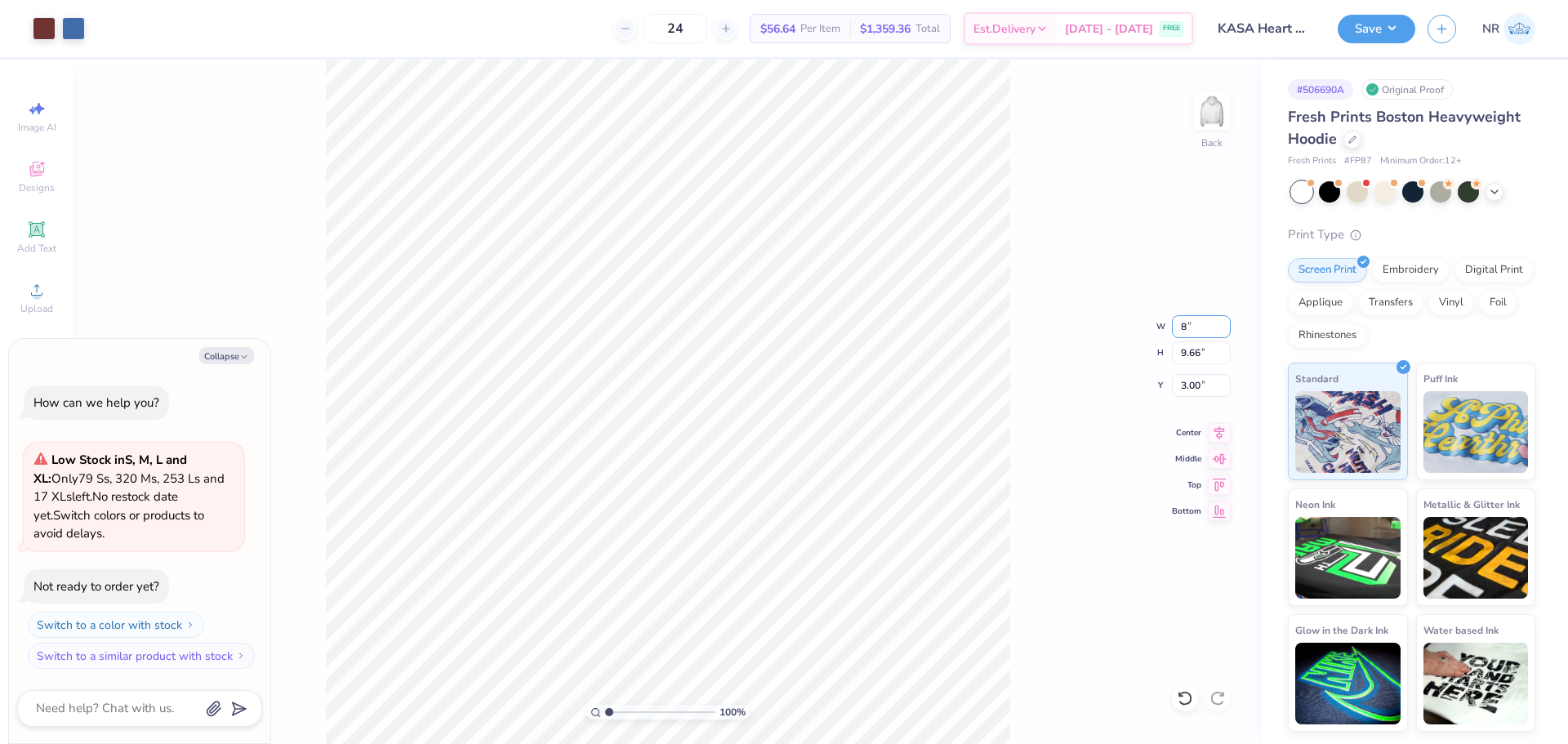
type input "3.54"
click at [1064, 231] on div "100 % Back W 8.00 8.00 " H 8.59 8.59 " Y 3.54 3.54 " Center Middle Top Bottom" at bounding box center [667, 402] width 1188 height 685
type textarea "x"
click at [1192, 387] on input "3.54" at bounding box center [1201, 385] width 59 height 23
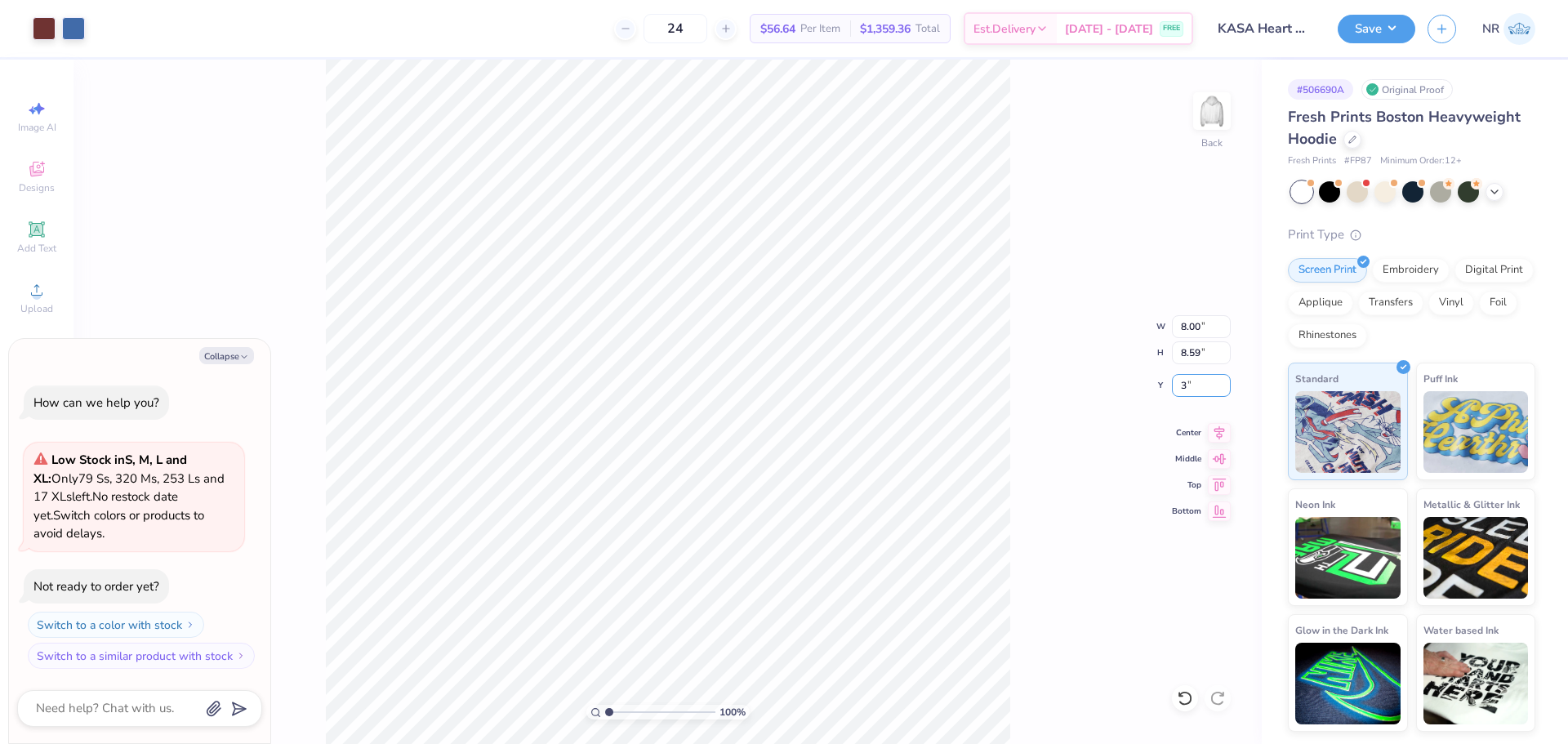
type input "3"
type textarea "x"
type input "3.00"
click at [1051, 273] on div "100 % Back W 8.00 8.00 " H 8.59 8.59 " Y 3.00 3.00 " Center Middle Top Bottom" at bounding box center [667, 402] width 1188 height 685
click at [1052, 246] on div "100 % Back" at bounding box center [667, 402] width 1188 height 685
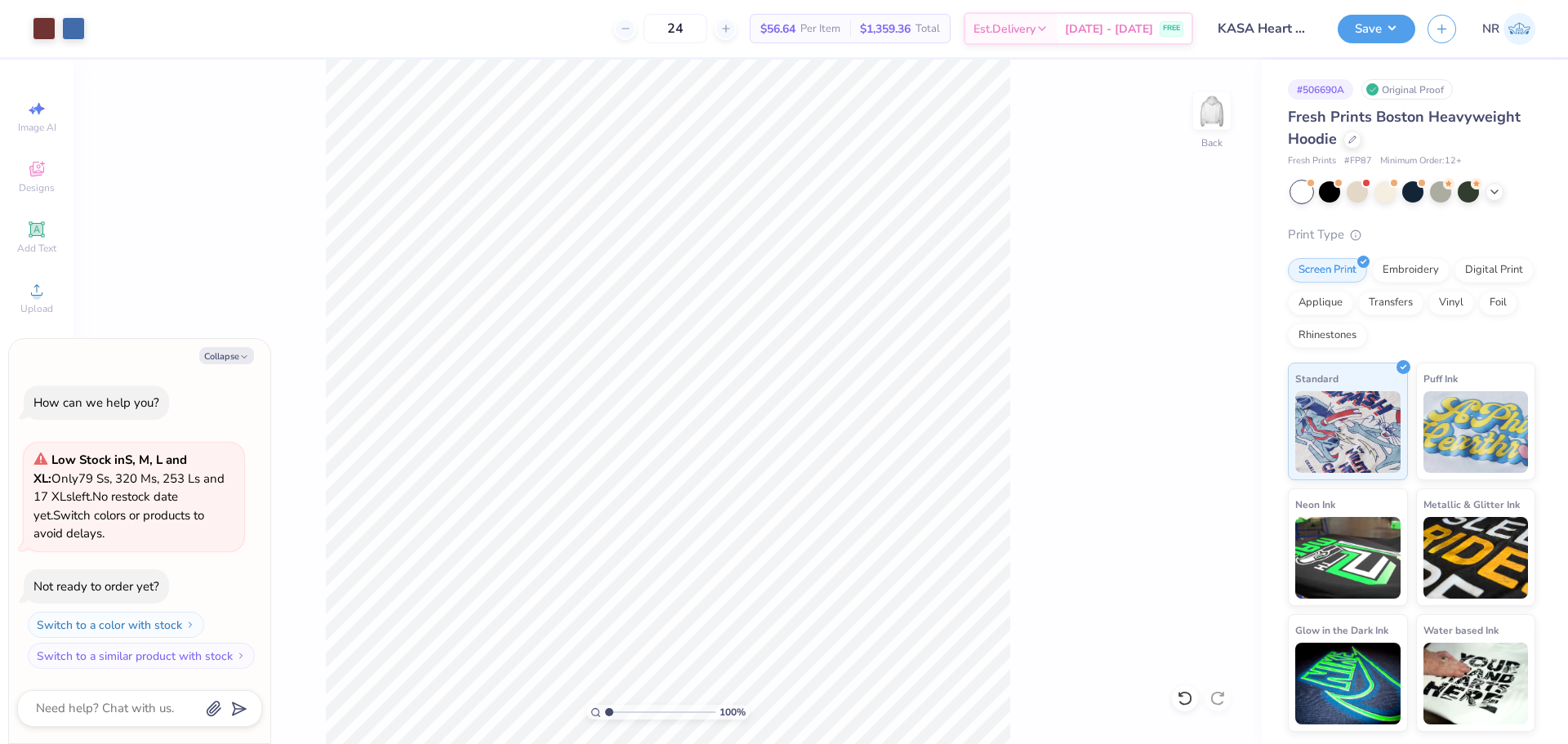
click at [1086, 248] on div "100 % Back" at bounding box center [667, 402] width 1188 height 685
click at [1186, 697] on icon at bounding box center [1185, 698] width 16 height 16
click at [1180, 699] on icon at bounding box center [1185, 698] width 16 height 16
click at [1186, 700] on icon at bounding box center [1185, 698] width 16 height 16
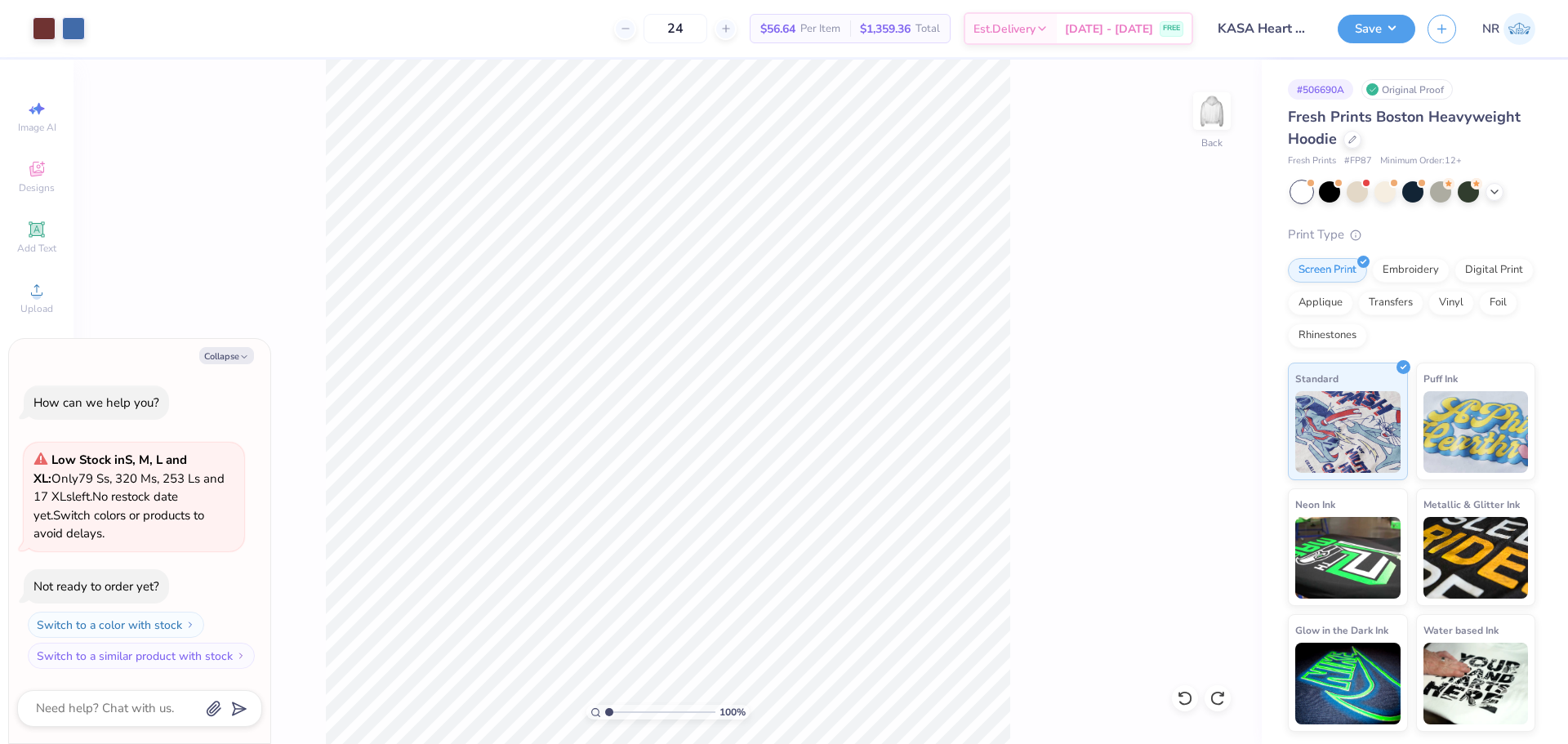
click at [1129, 507] on div "100 % Back" at bounding box center [667, 402] width 1188 height 685
click at [1022, 324] on div "100 % Back W 9.00 9.00 " H 9.66 9.66 " Y 2.00 2.00 " Center Middle Top Bottom" at bounding box center [667, 402] width 1188 height 685
click at [1384, 19] on button "Save" at bounding box center [1376, 26] width 77 height 28
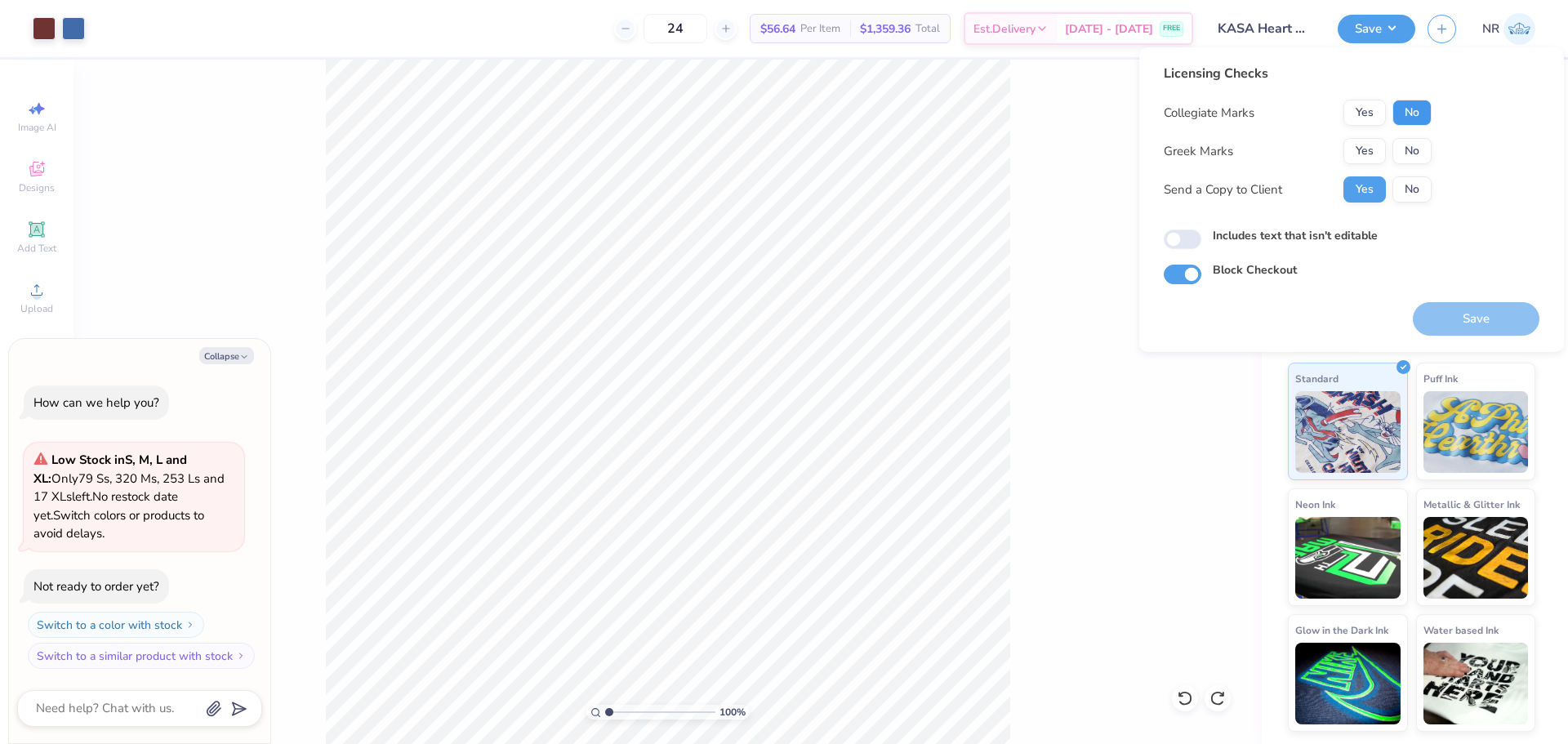
click at [1404, 115] on button "No" at bounding box center [1412, 112] width 39 height 26
click at [1406, 147] on button "No" at bounding box center [1412, 151] width 39 height 26
click at [1441, 327] on button "Save" at bounding box center [1476, 318] width 127 height 33
click at [478, 27] on div "24 $56.64 Per Item $1,359.36 Total Est. Delivery Aug 24 - 27 FREE" at bounding box center [644, 28] width 1095 height 57
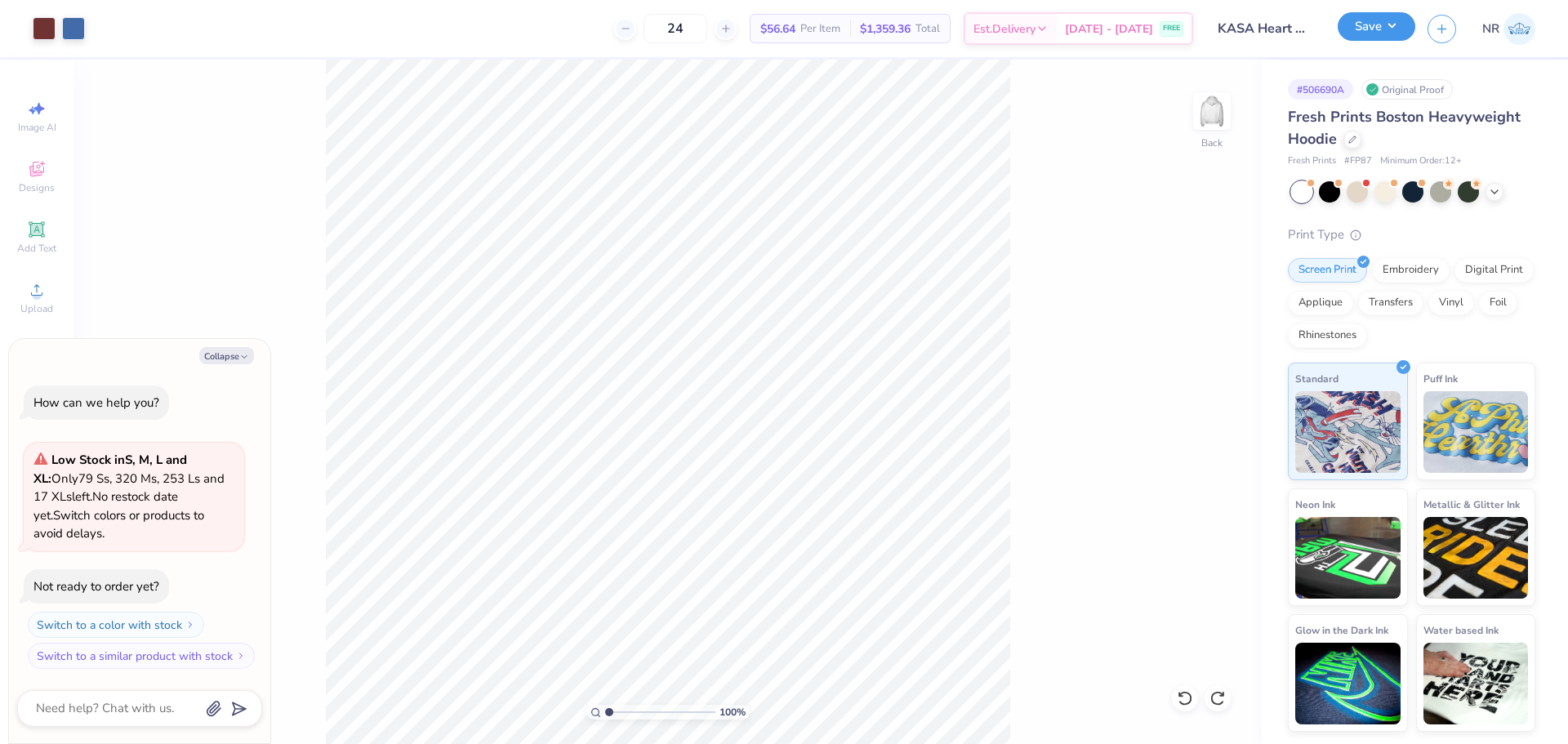
click at [1399, 27] on button "Save" at bounding box center [1376, 26] width 77 height 28
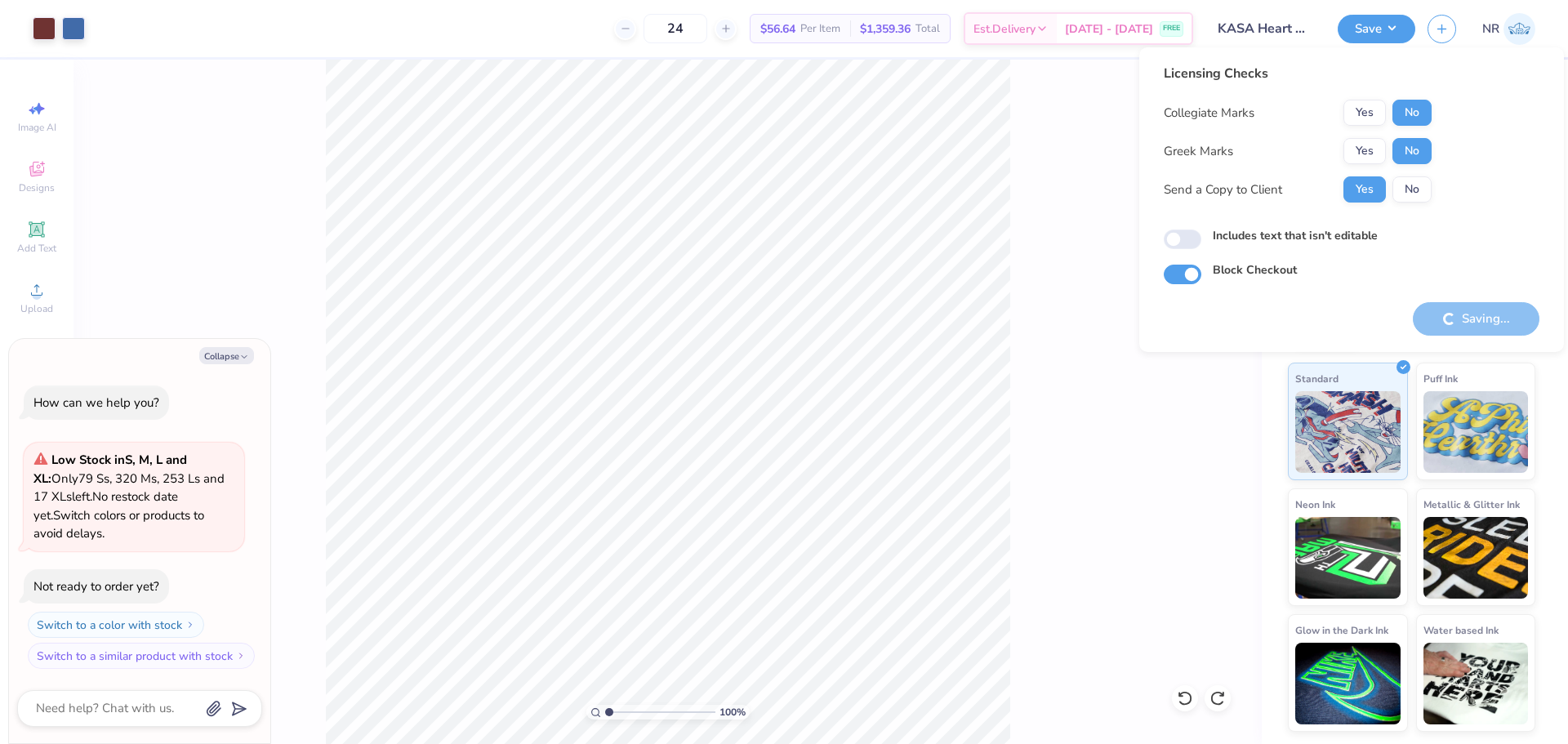
type textarea "x"
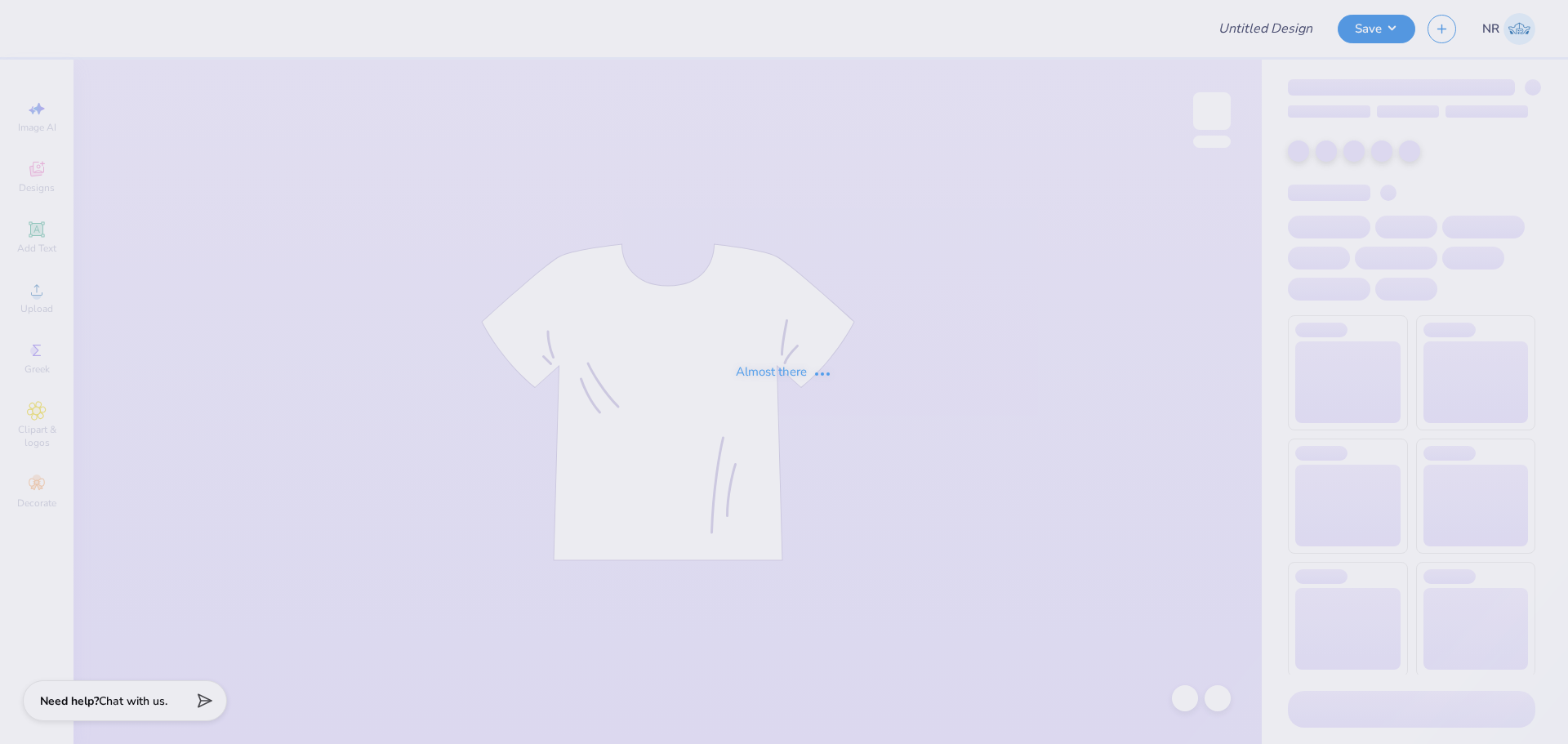
type input "LAE"
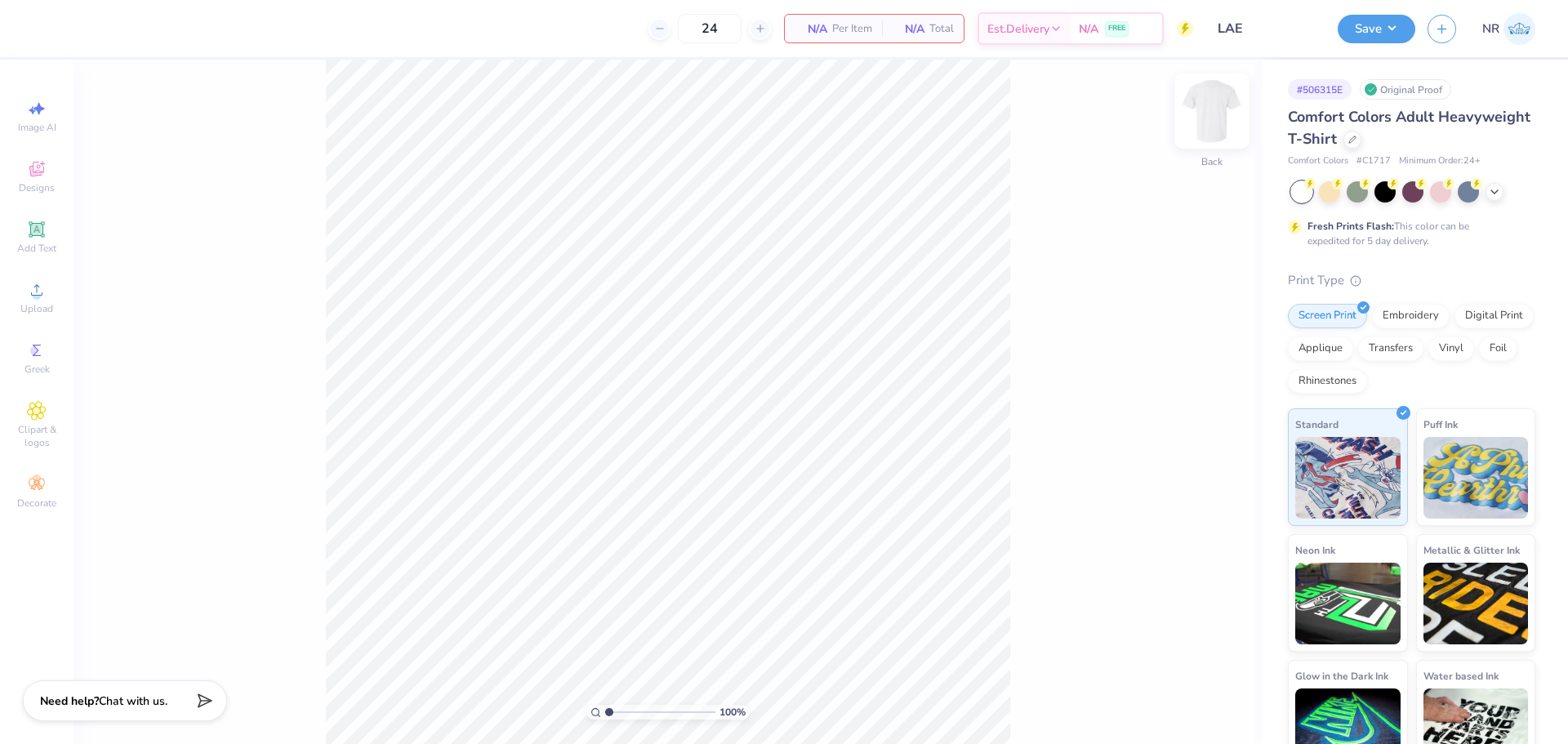
click at [1215, 116] on img at bounding box center [1212, 111] width 65 height 65
click at [41, 183] on span "Designs" at bounding box center [37, 187] width 36 height 13
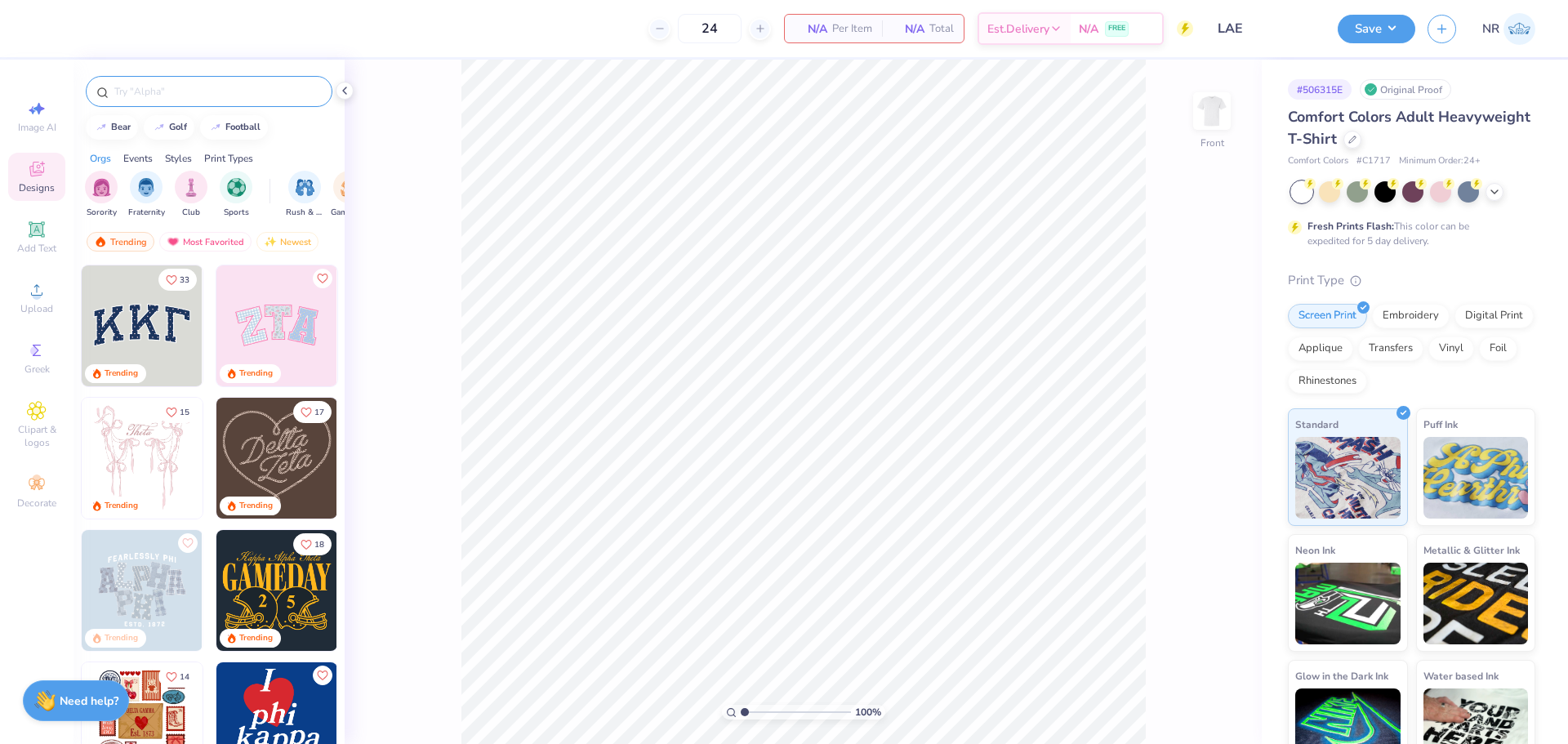
click at [208, 94] on input "text" at bounding box center [217, 91] width 209 height 16
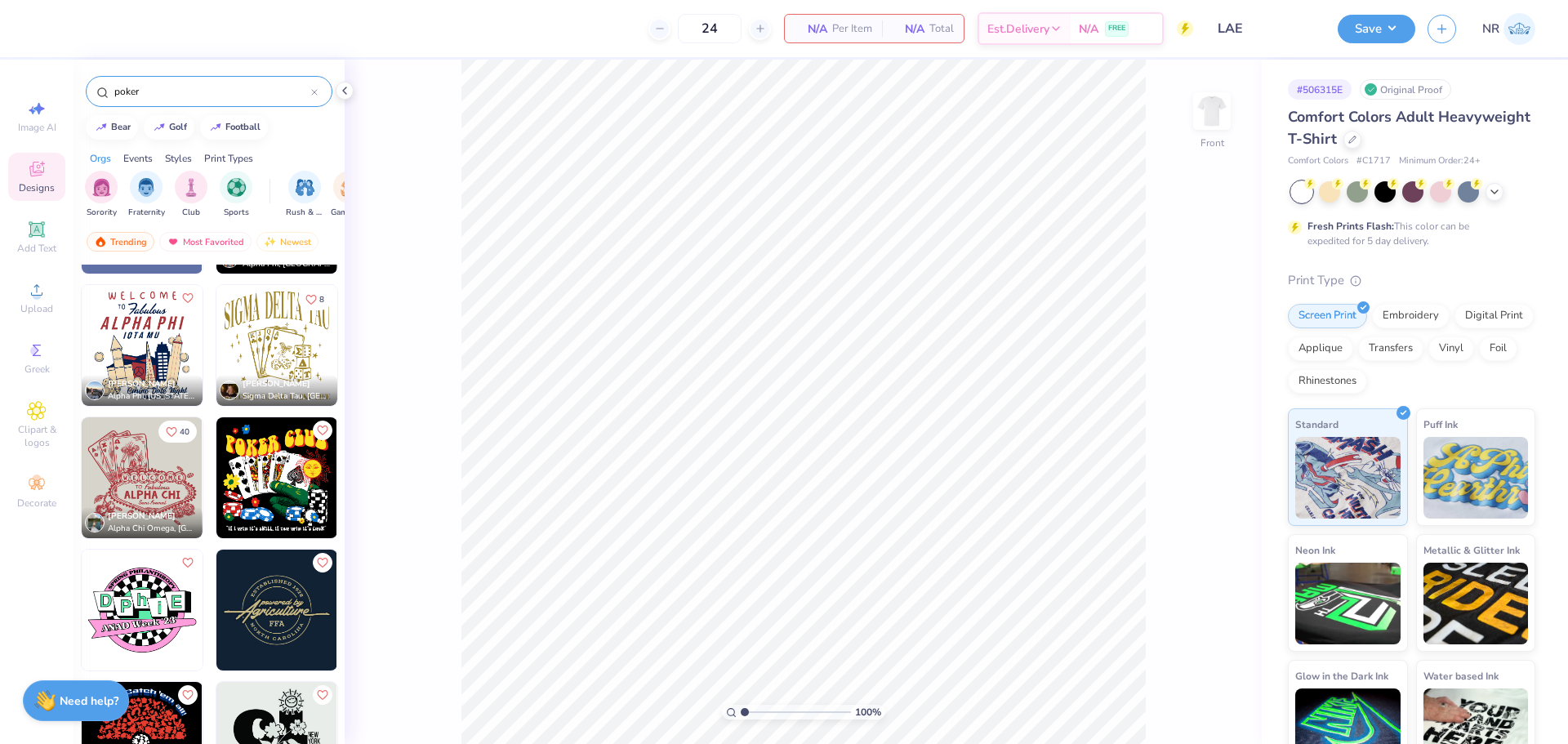
scroll to position [253, 0]
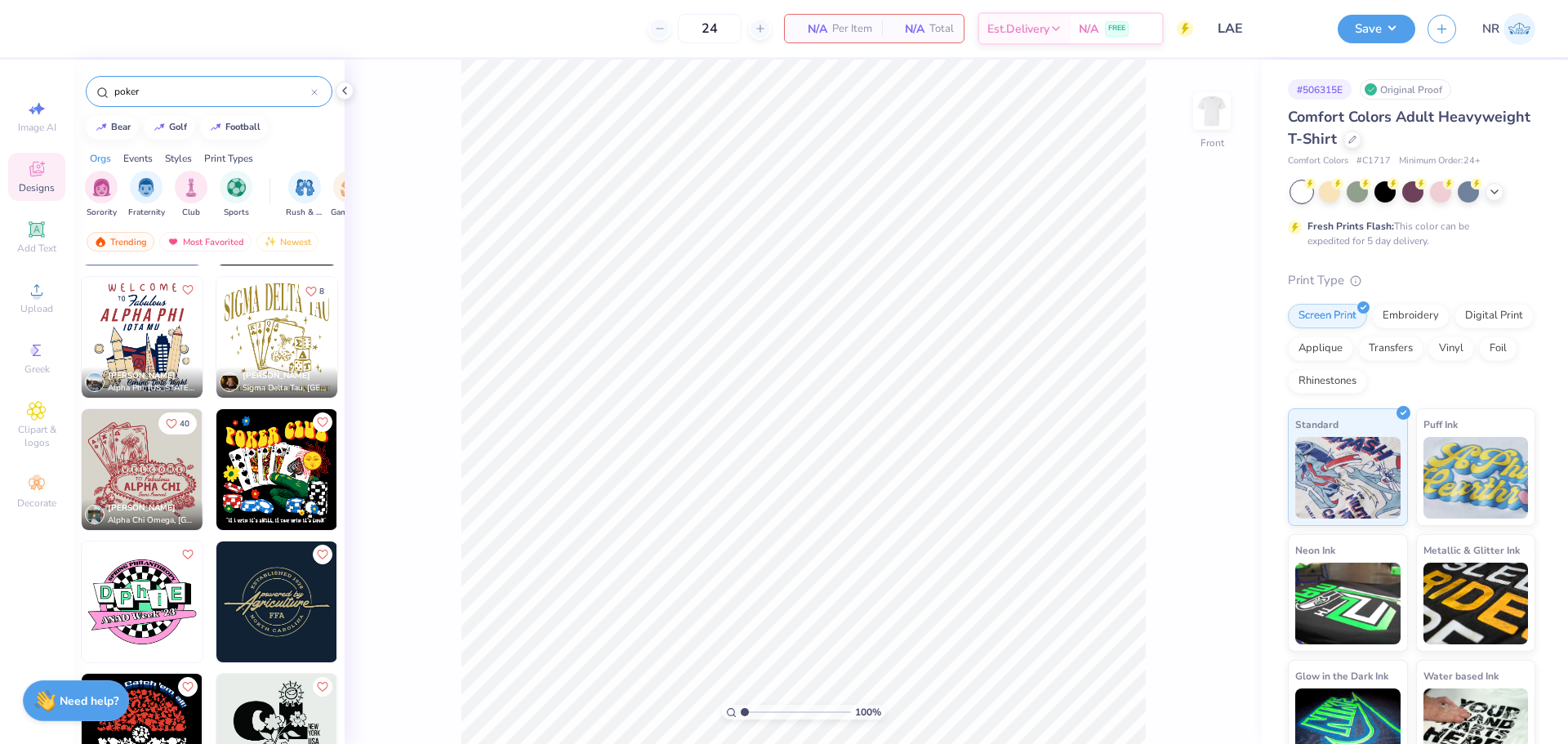
click at [24, 604] on div "Image AI Designs Add Text Upload Greek Clipart & logos Decorate" at bounding box center [37, 402] width 74 height 685
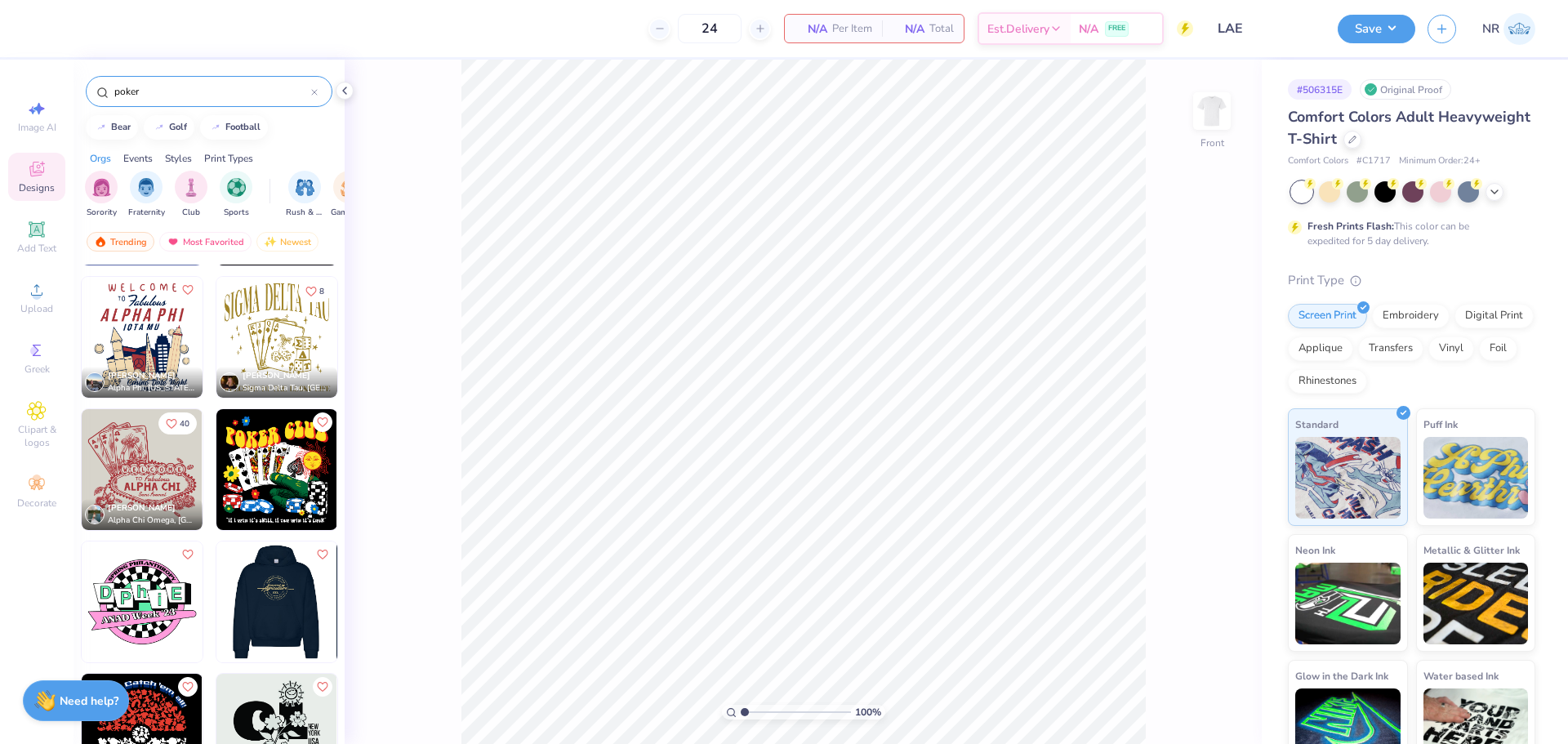
scroll to position [0, 0]
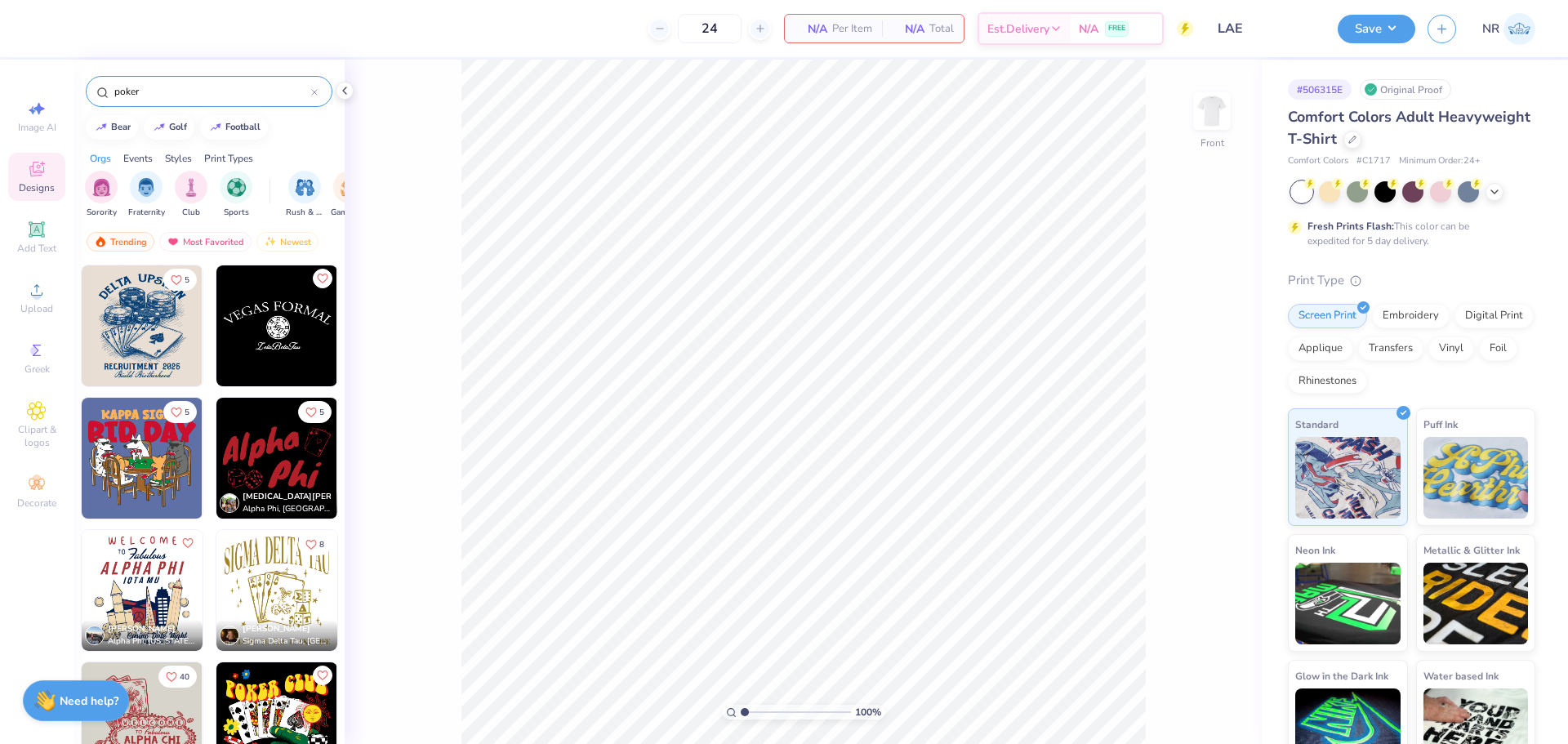
drag, startPoint x: 147, startPoint y: 94, endPoint x: 90, endPoint y: 88, distance: 57.3
click at [90, 88] on div "poker" at bounding box center [208, 92] width 246 height 31
type input "card"
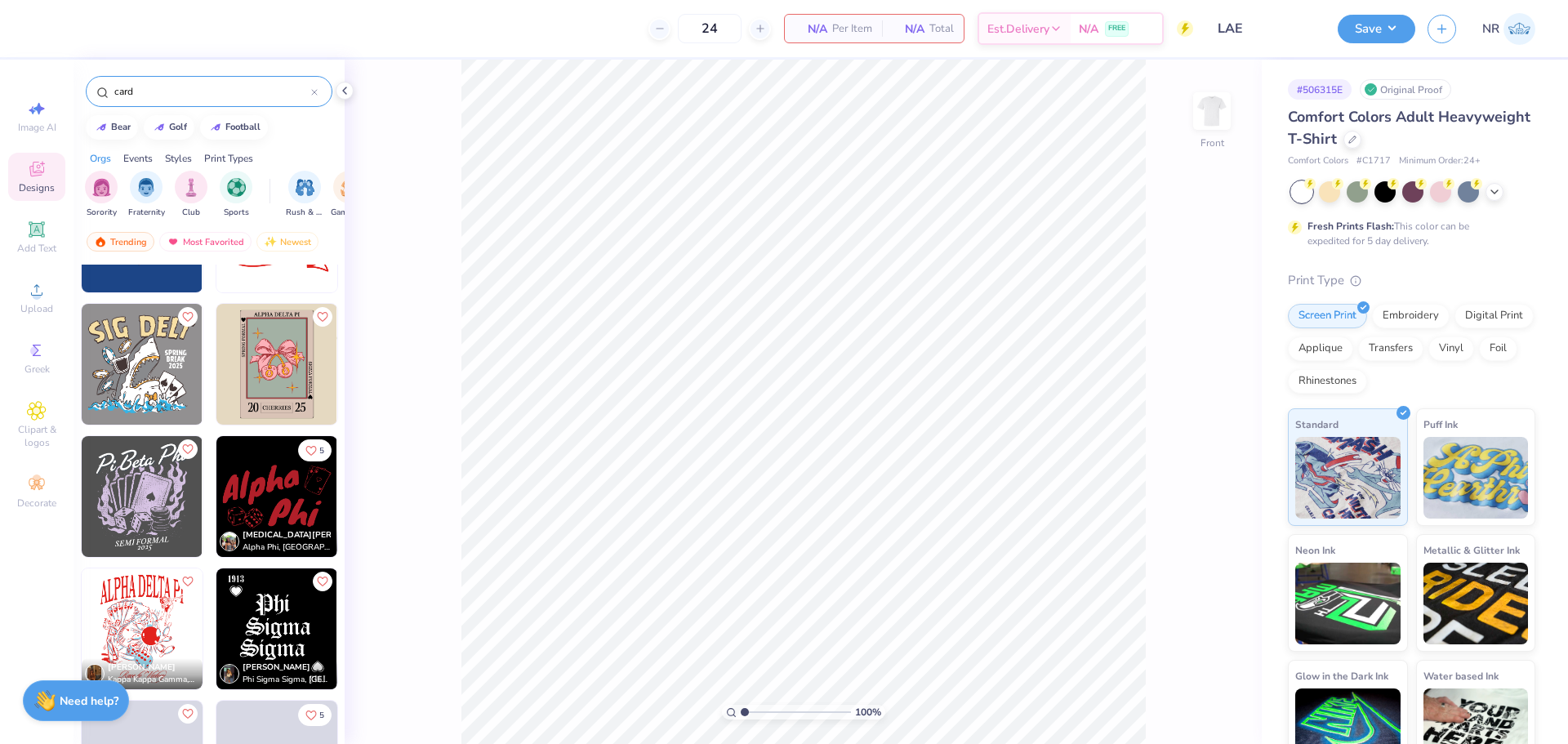
scroll to position [1183, 0]
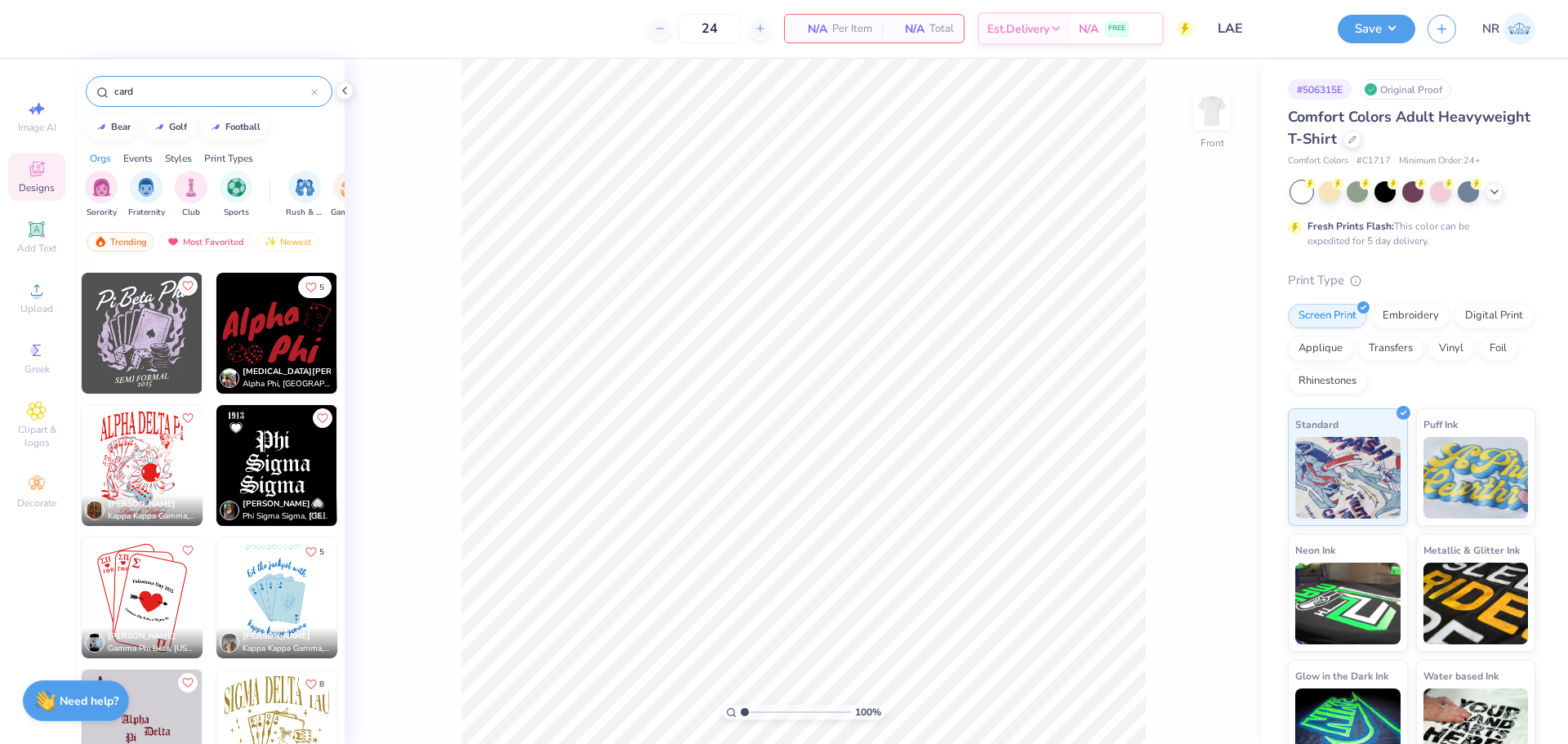
click at [154, 332] on img at bounding box center [142, 333] width 121 height 121
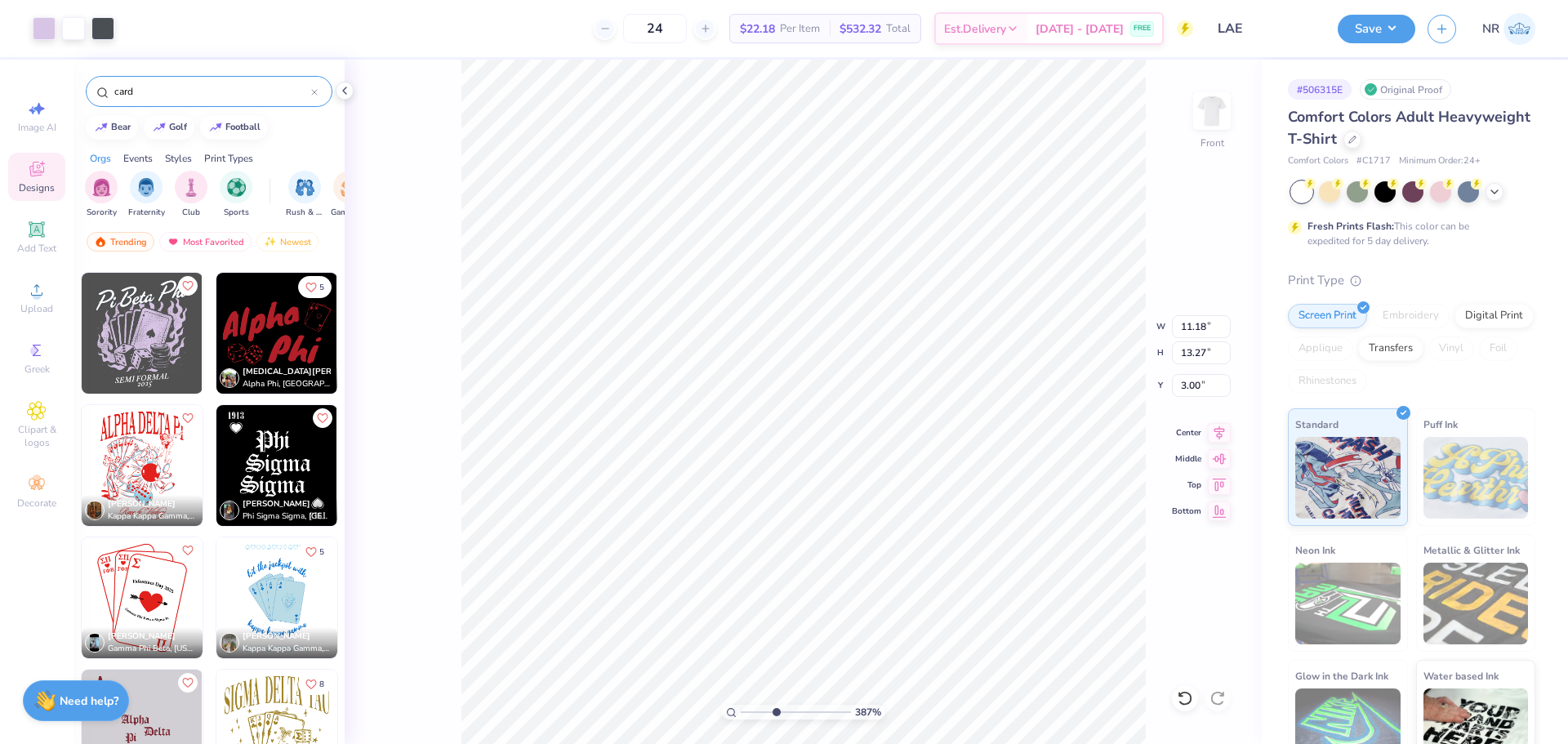
drag, startPoint x: 746, startPoint y: 709, endPoint x: 775, endPoint y: 705, distance: 29.3
click at [776, 705] on input "range" at bounding box center [795, 711] width 111 height 15
drag, startPoint x: 775, startPoint y: 711, endPoint x: 757, endPoint y: 705, distance: 19.0
click at [757, 705] on input "range" at bounding box center [795, 711] width 111 height 15
click at [45, 27] on div at bounding box center [44, 27] width 23 height 23
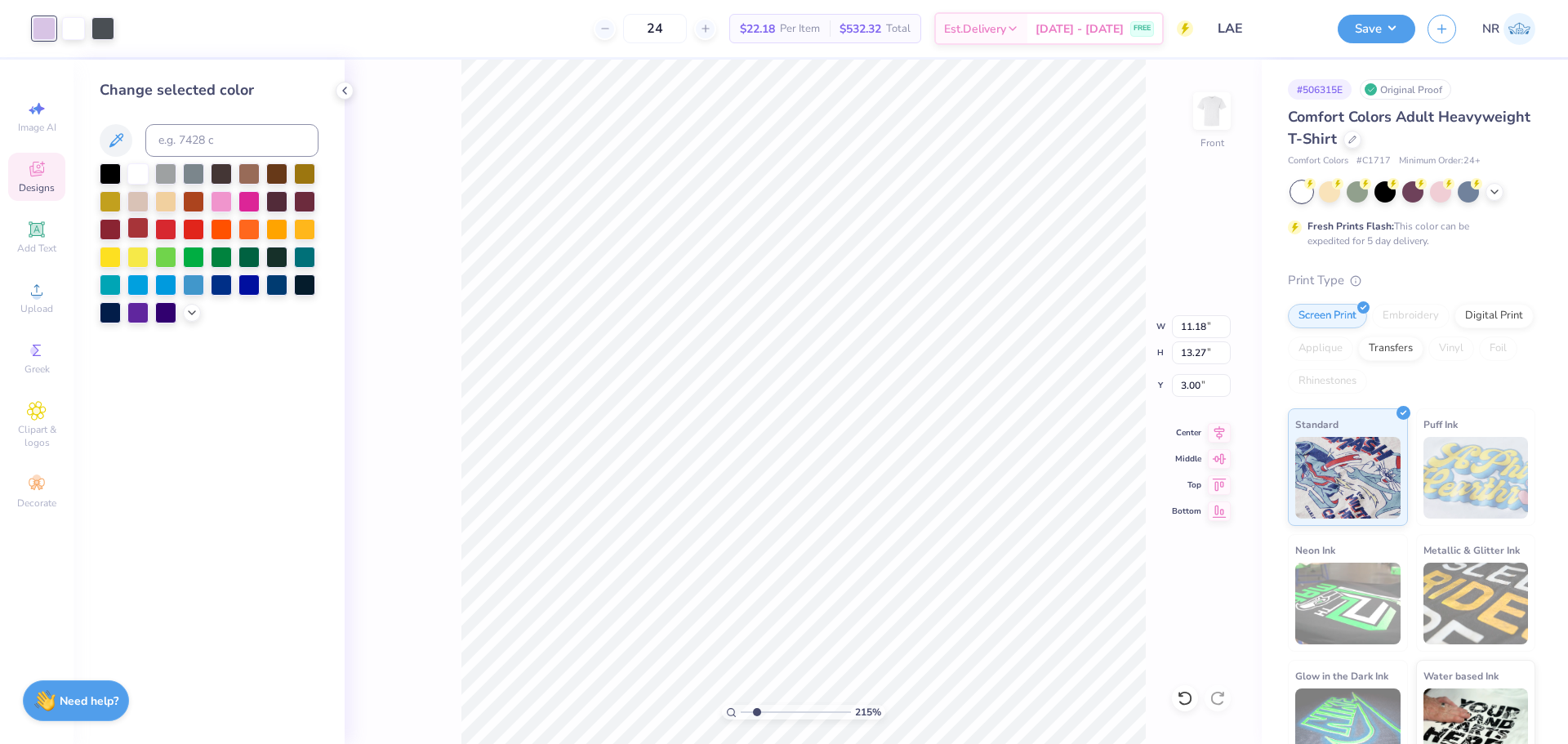
click at [135, 227] on div at bounding box center [137, 227] width 21 height 21
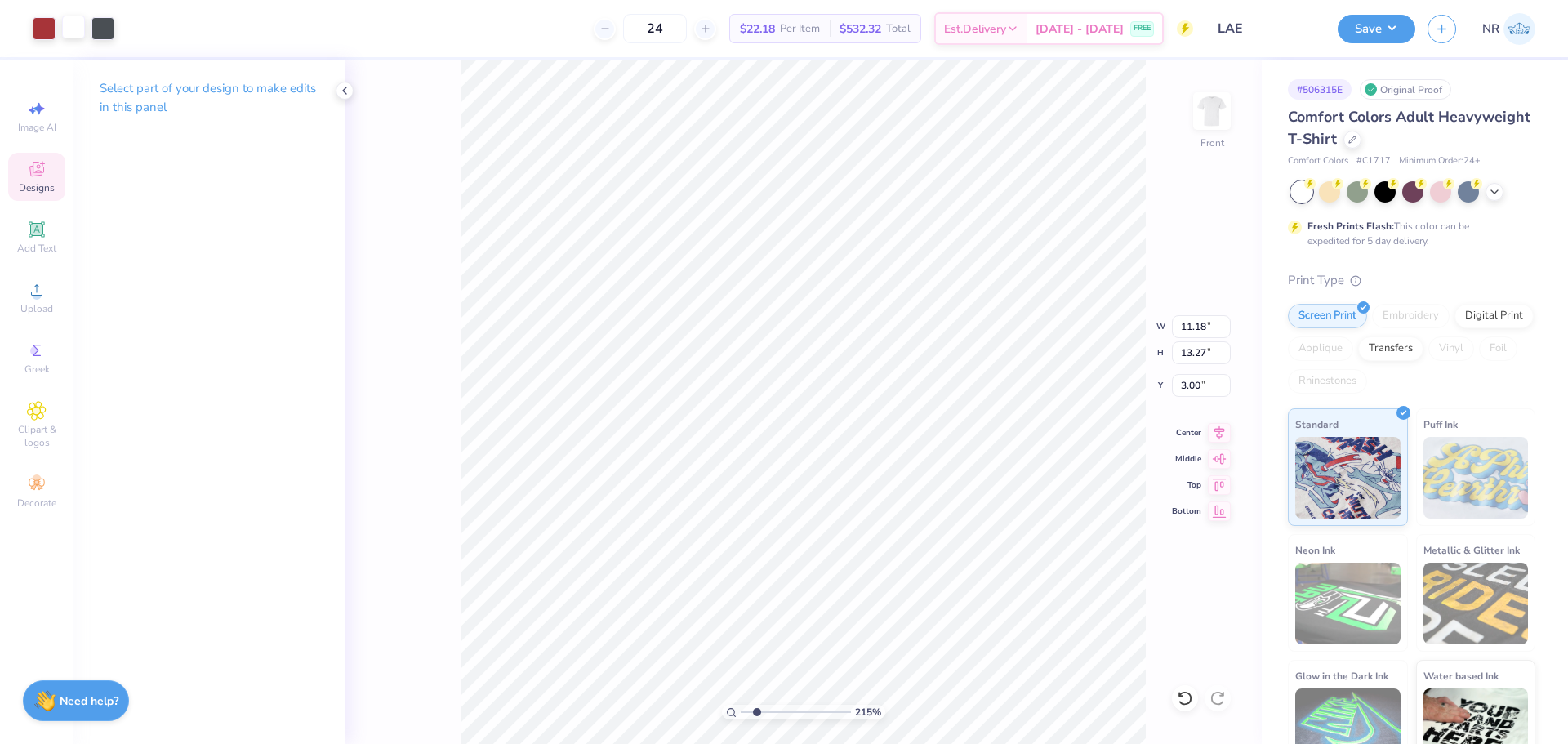
click at [79, 31] on div at bounding box center [73, 27] width 23 height 23
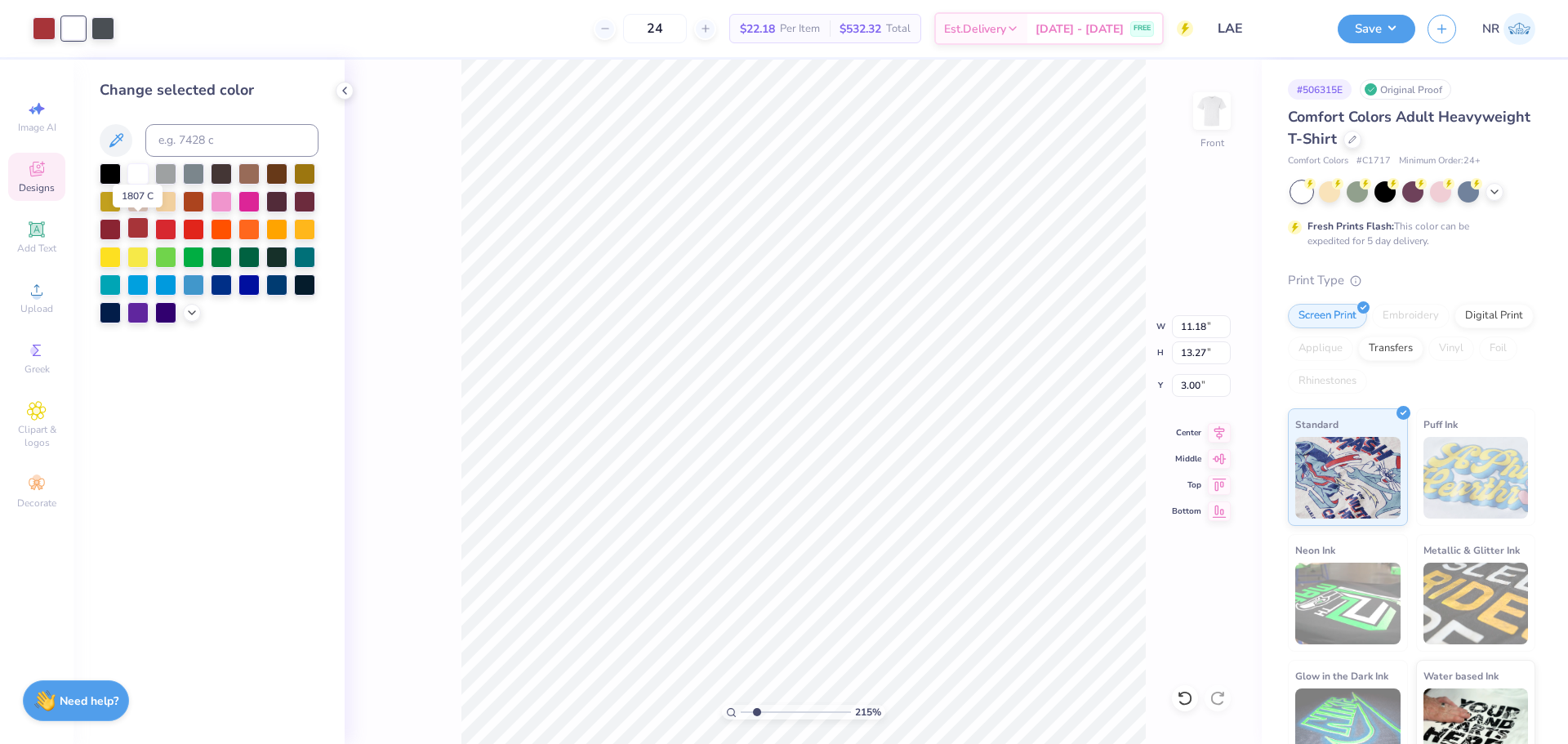
click at [142, 229] on div at bounding box center [137, 227] width 21 height 21
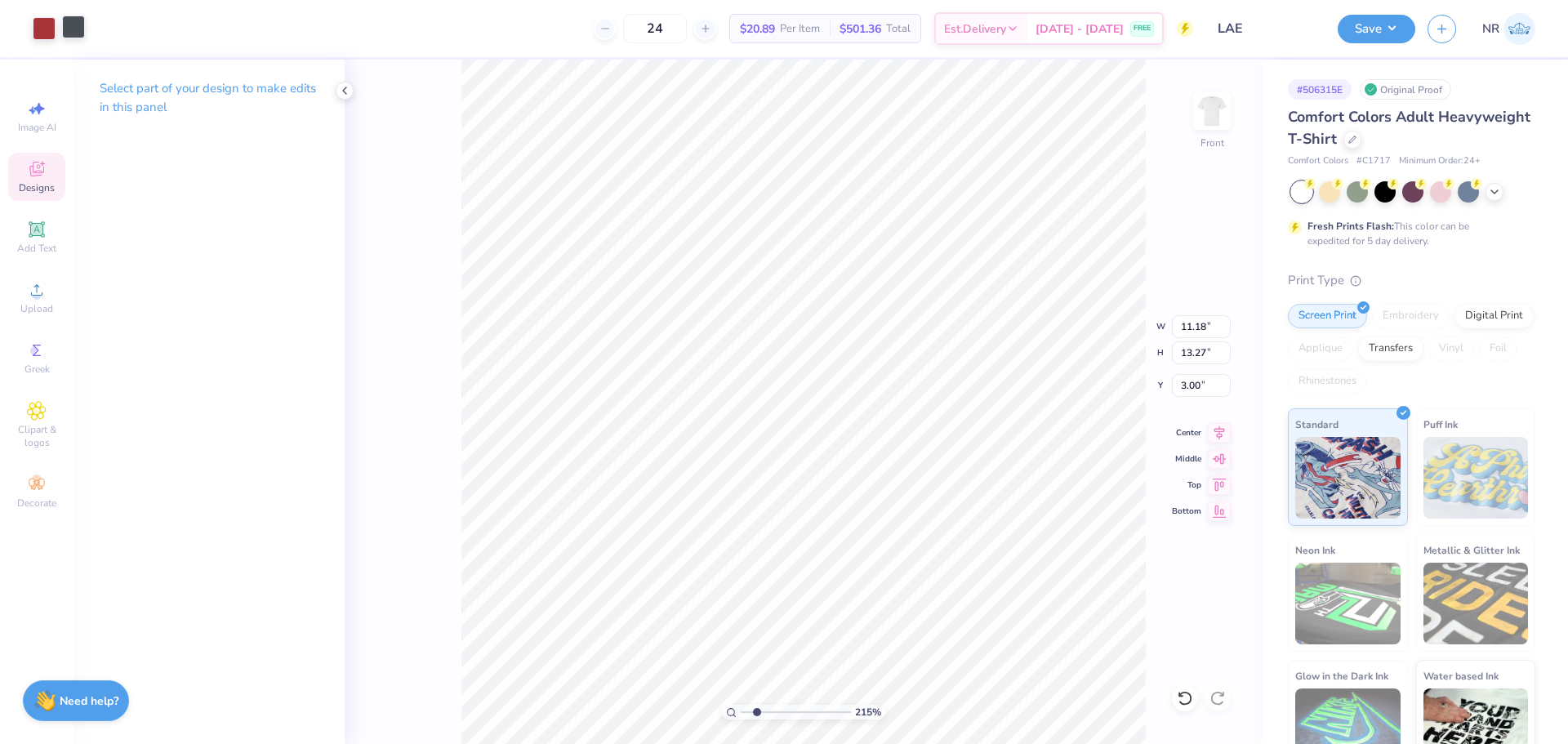
click at [80, 27] on div at bounding box center [73, 27] width 23 height 23
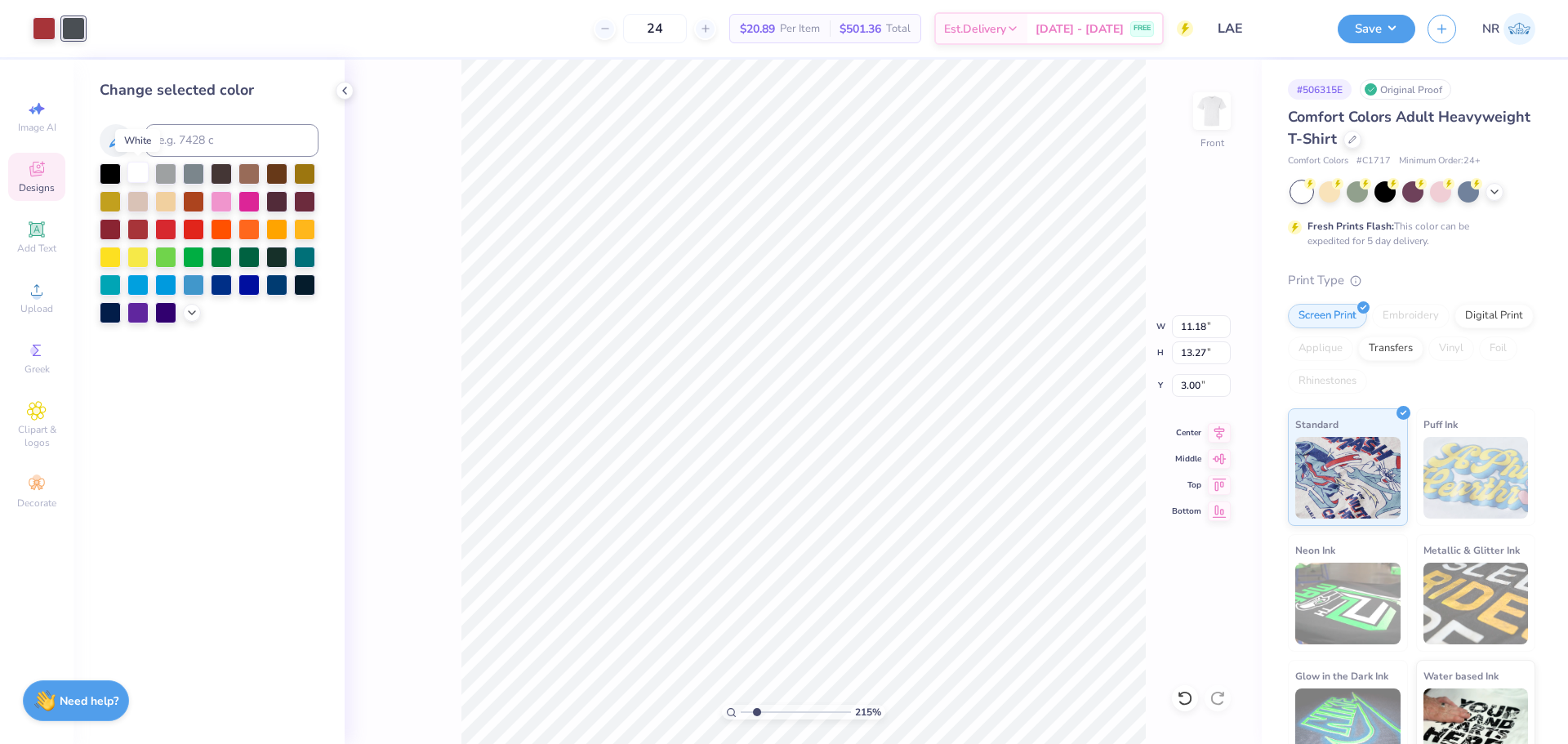
click at [138, 173] on div at bounding box center [137, 172] width 21 height 21
drag, startPoint x: 756, startPoint y: 712, endPoint x: 722, endPoint y: 698, distance: 36.8
type input "1"
click at [740, 705] on input "range" at bounding box center [795, 711] width 111 height 15
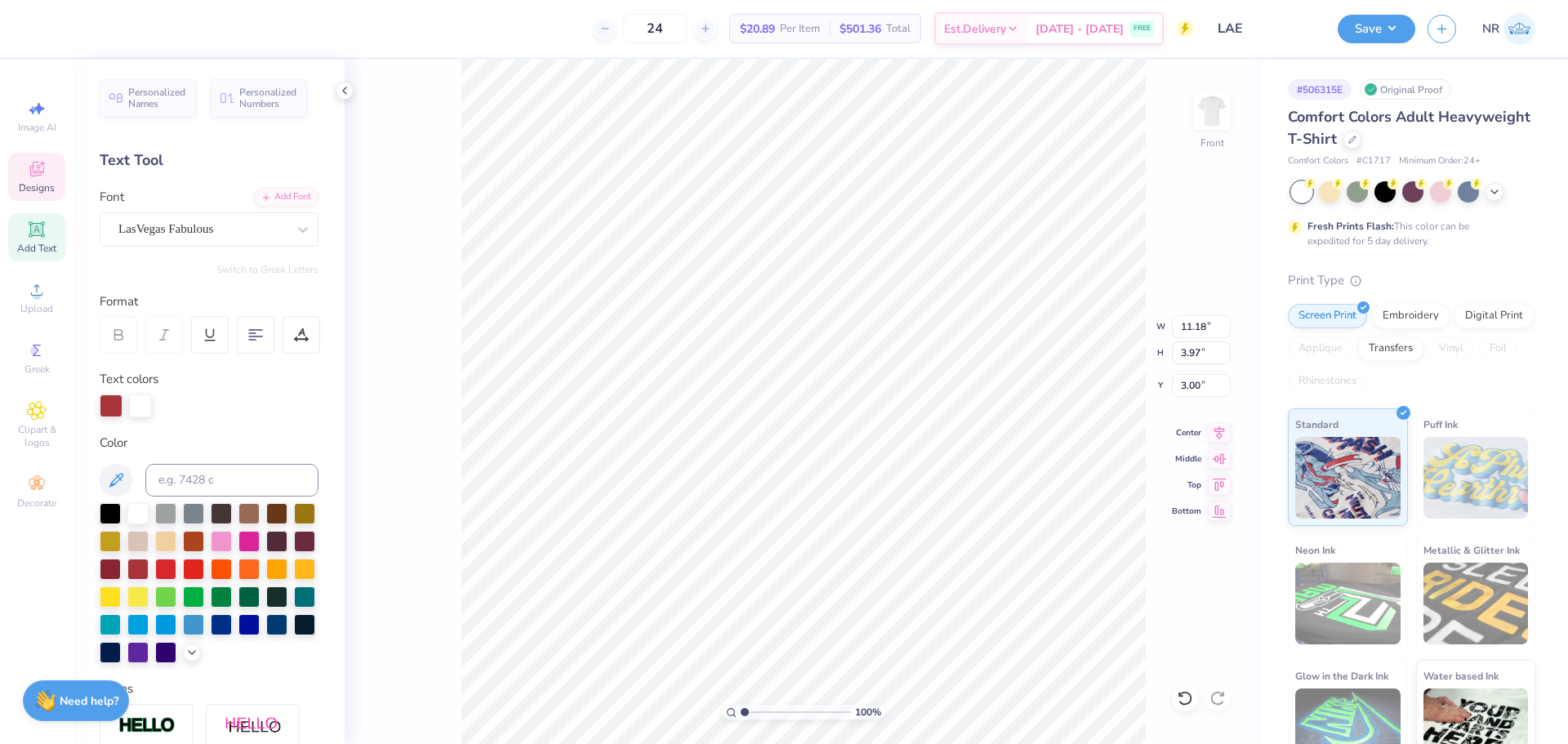
scroll to position [14, 3]
type textarea "LAE Radford University"
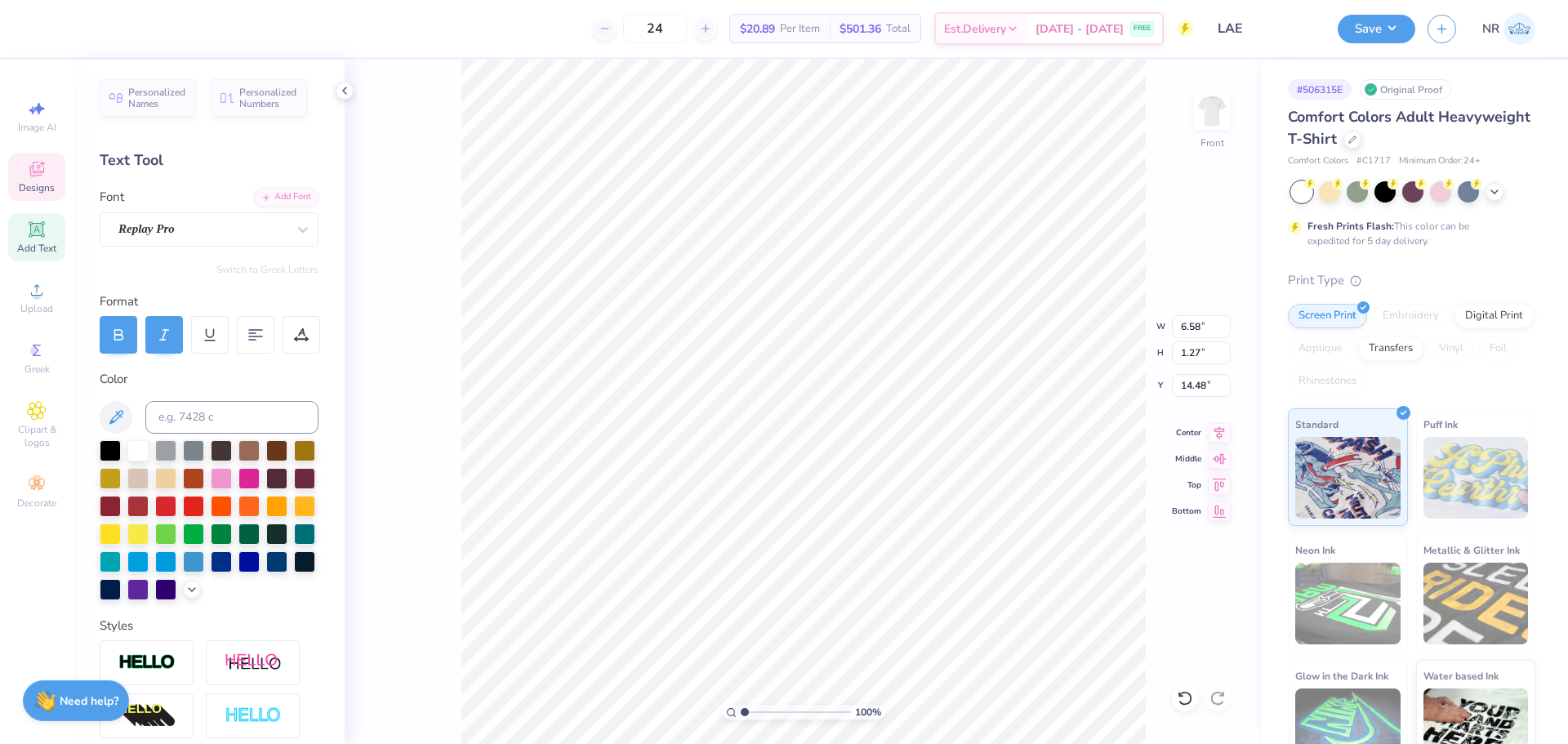
type textarea "LAE Radford University"
type textarea "1872"
